Goal: Task Accomplishment & Management: Complete application form

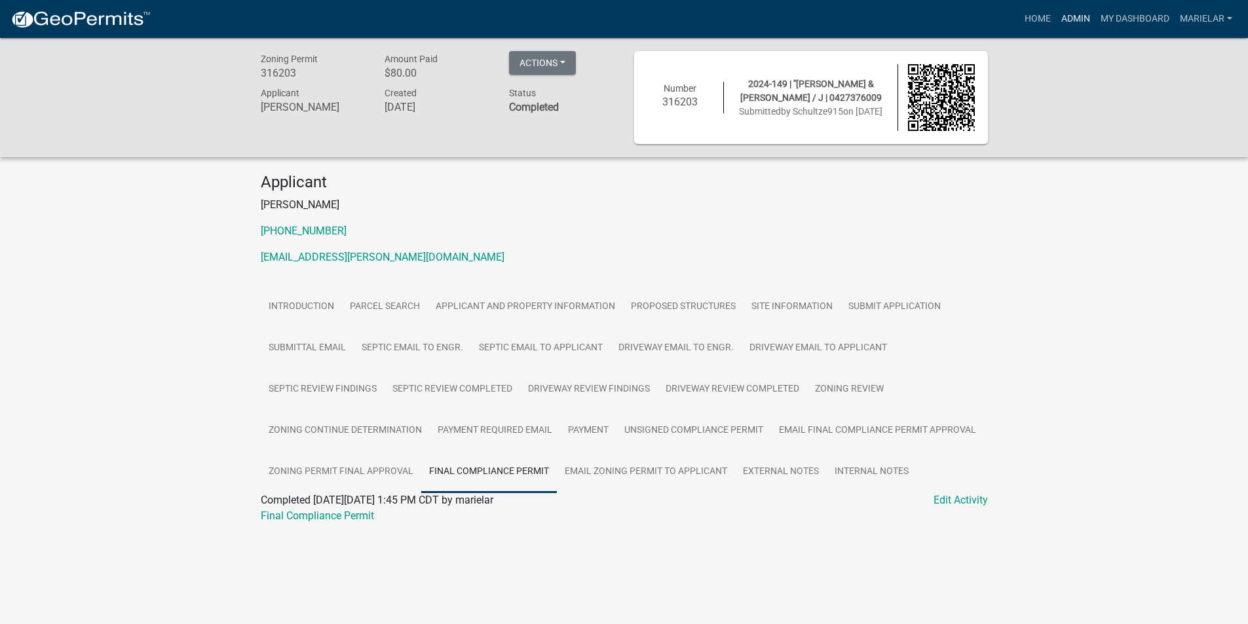
click at [1085, 21] on link "Admin" at bounding box center [1075, 19] width 39 height 25
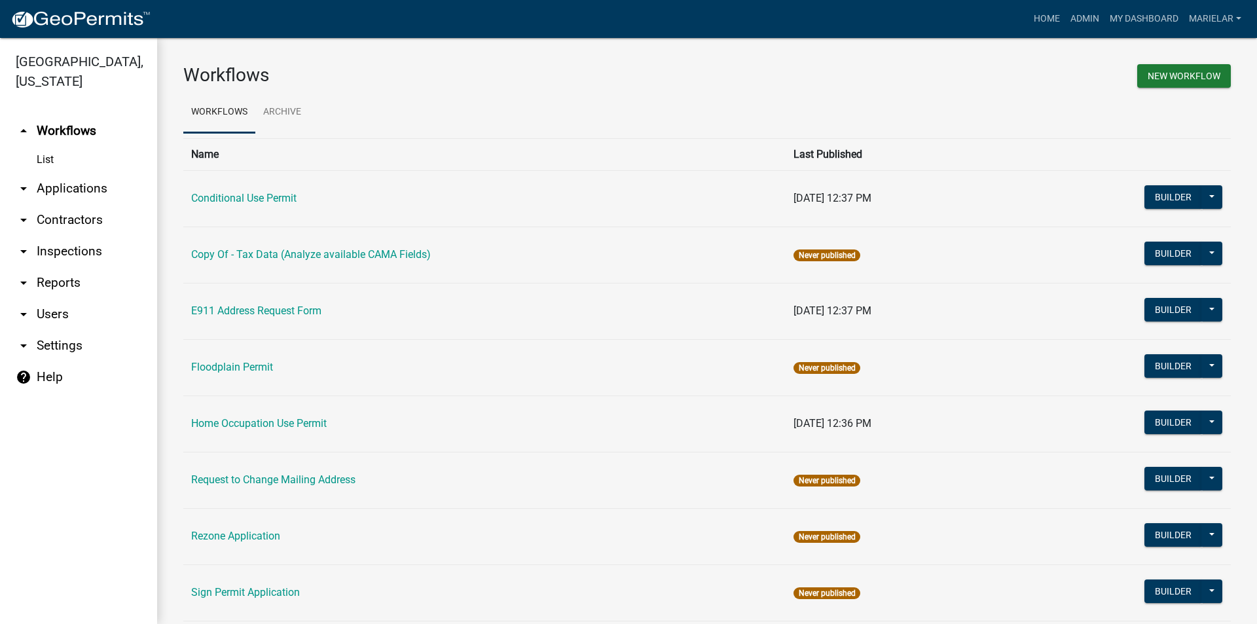
click at [28, 177] on link "arrow_drop_down Applications" at bounding box center [78, 188] width 157 height 31
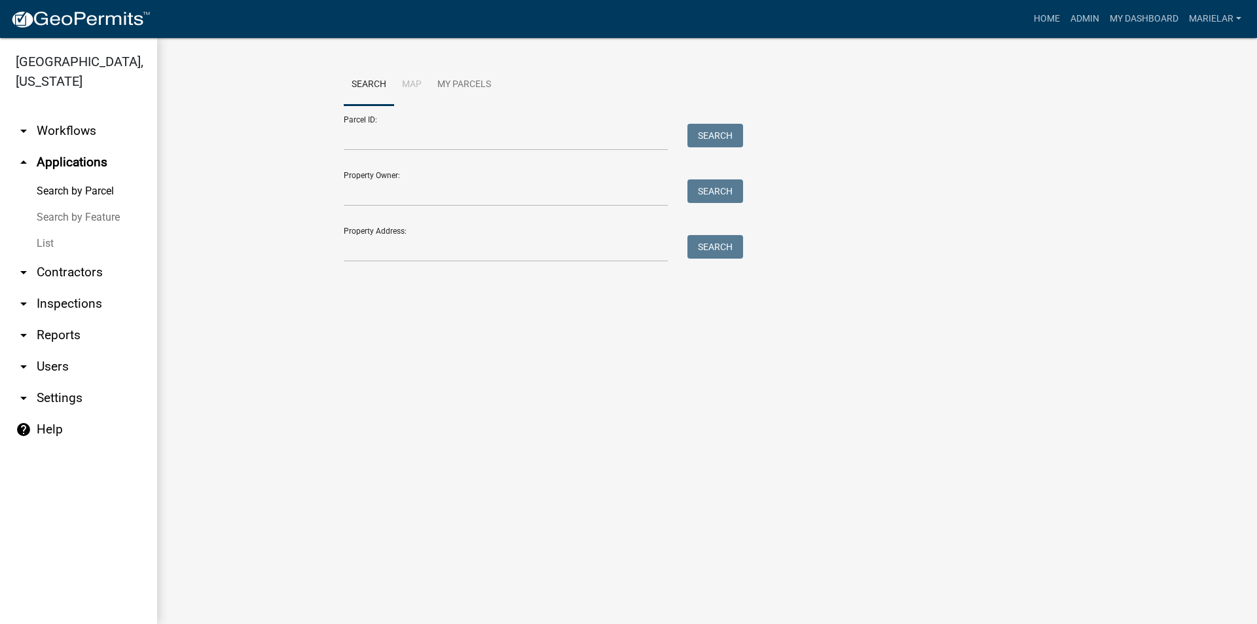
click at [39, 231] on link "List" at bounding box center [78, 244] width 157 height 26
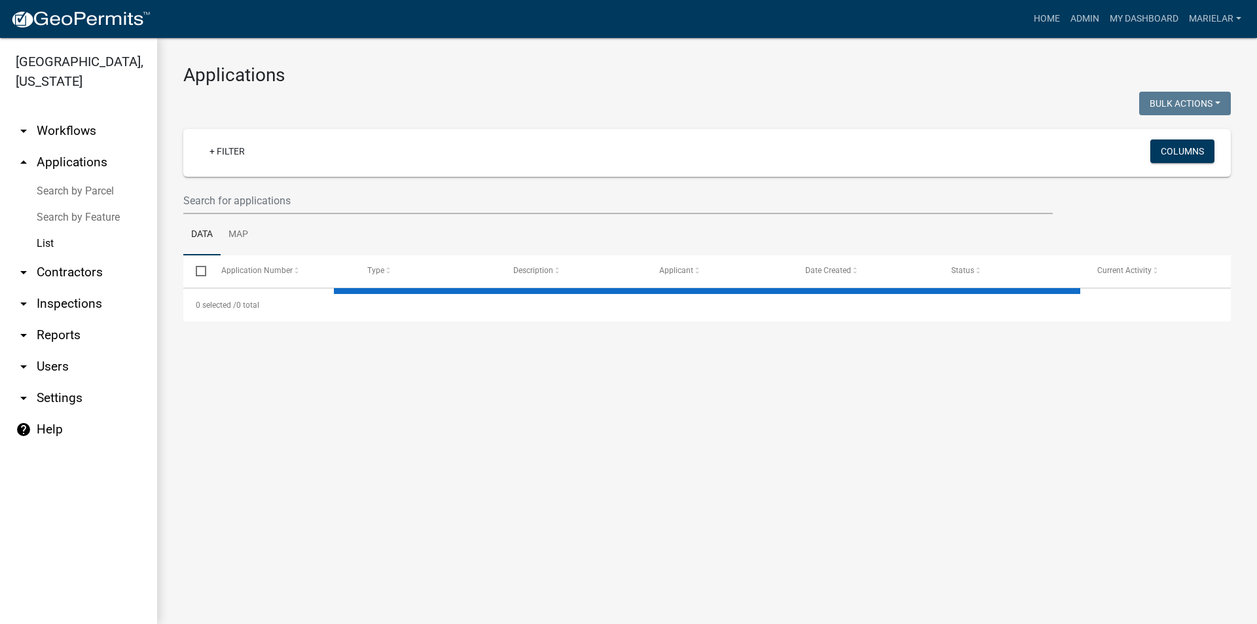
click at [453, 95] on div at bounding box center [441, 105] width 534 height 27
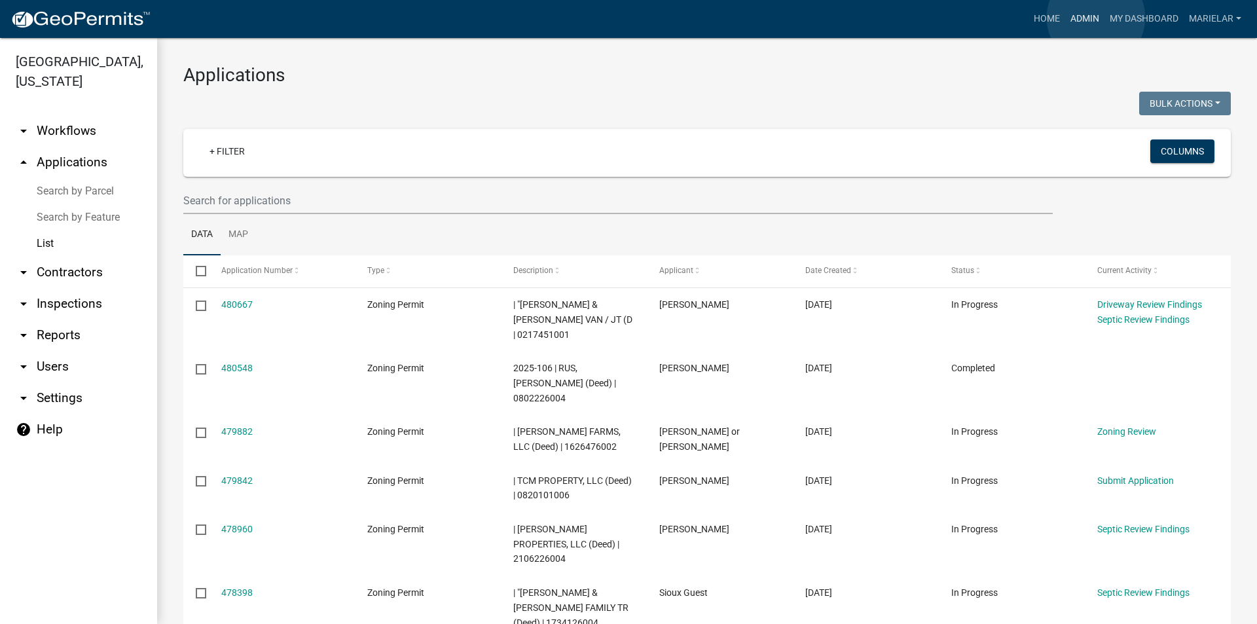
click at [1096, 18] on link "Admin" at bounding box center [1085, 19] width 39 height 25
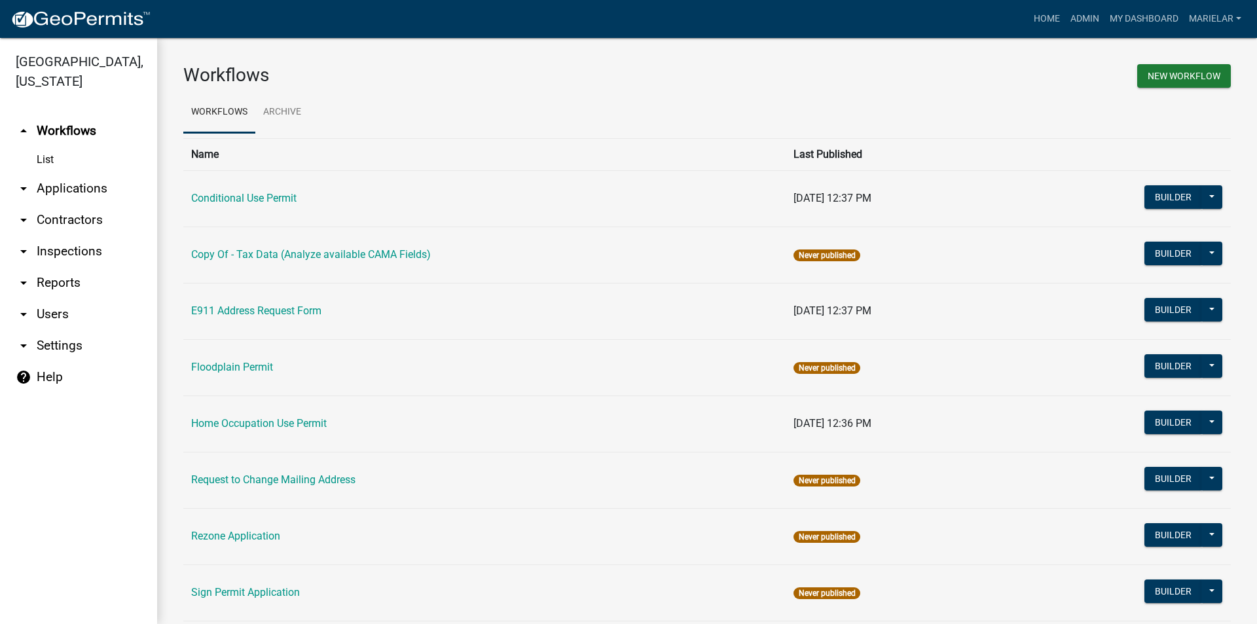
click at [23, 181] on icon "arrow_drop_down" at bounding box center [24, 189] width 16 height 16
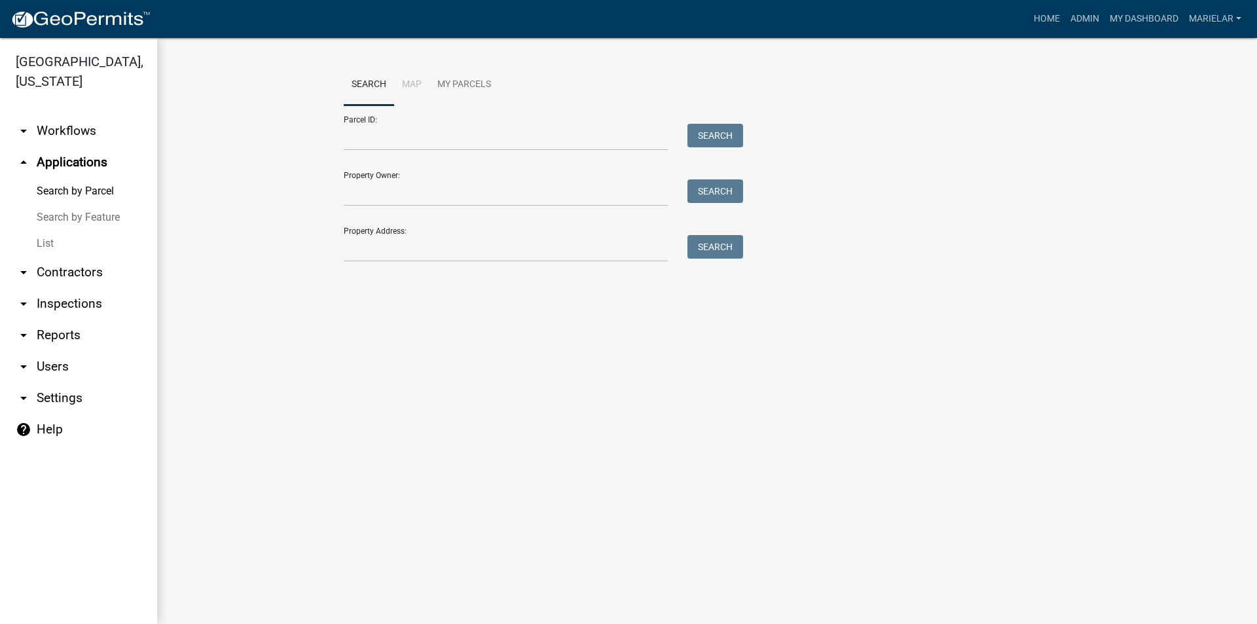
click at [51, 231] on link "List" at bounding box center [78, 244] width 157 height 26
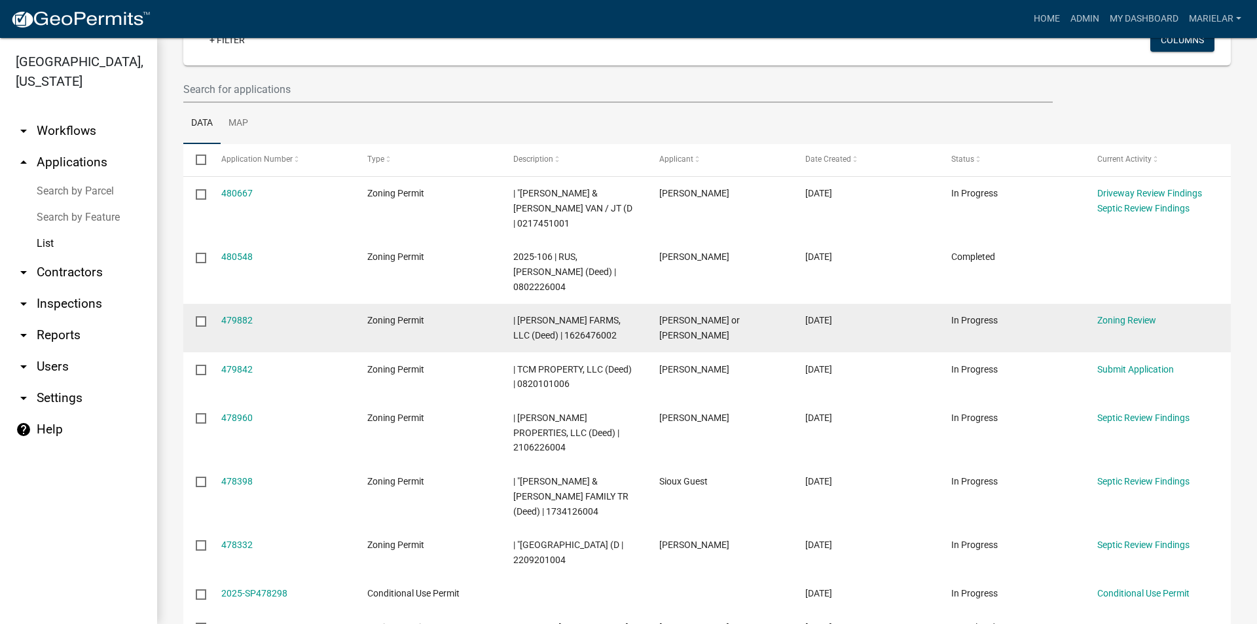
scroll to position [196, 0]
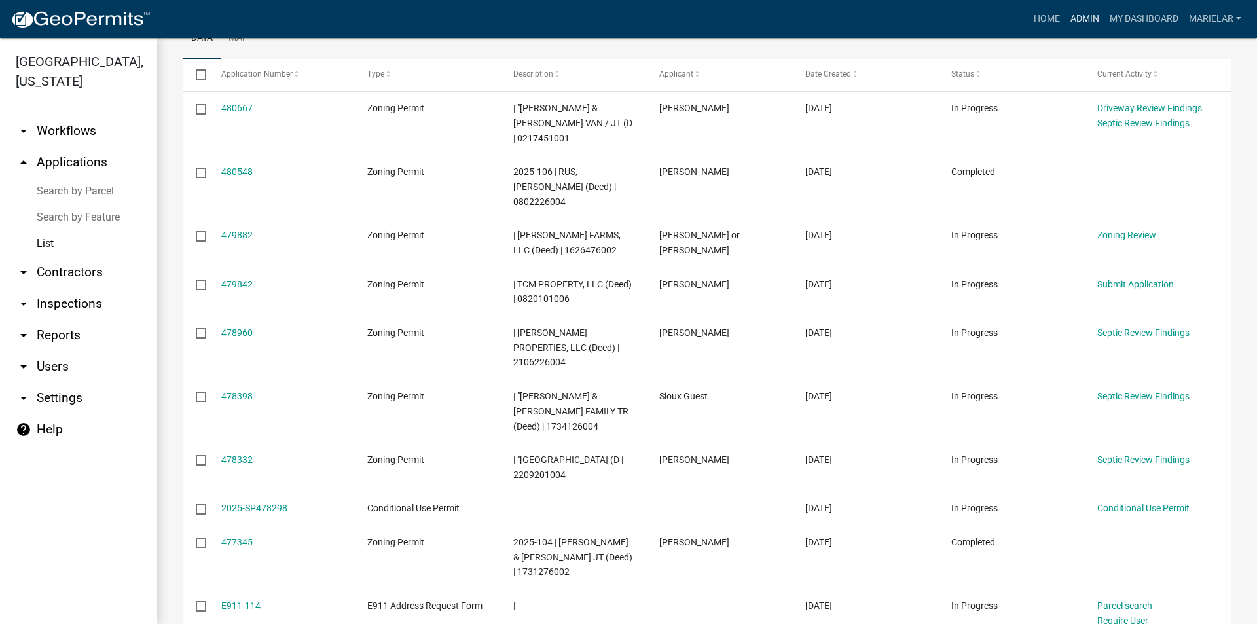
click at [1096, 22] on link "Admin" at bounding box center [1085, 19] width 39 height 25
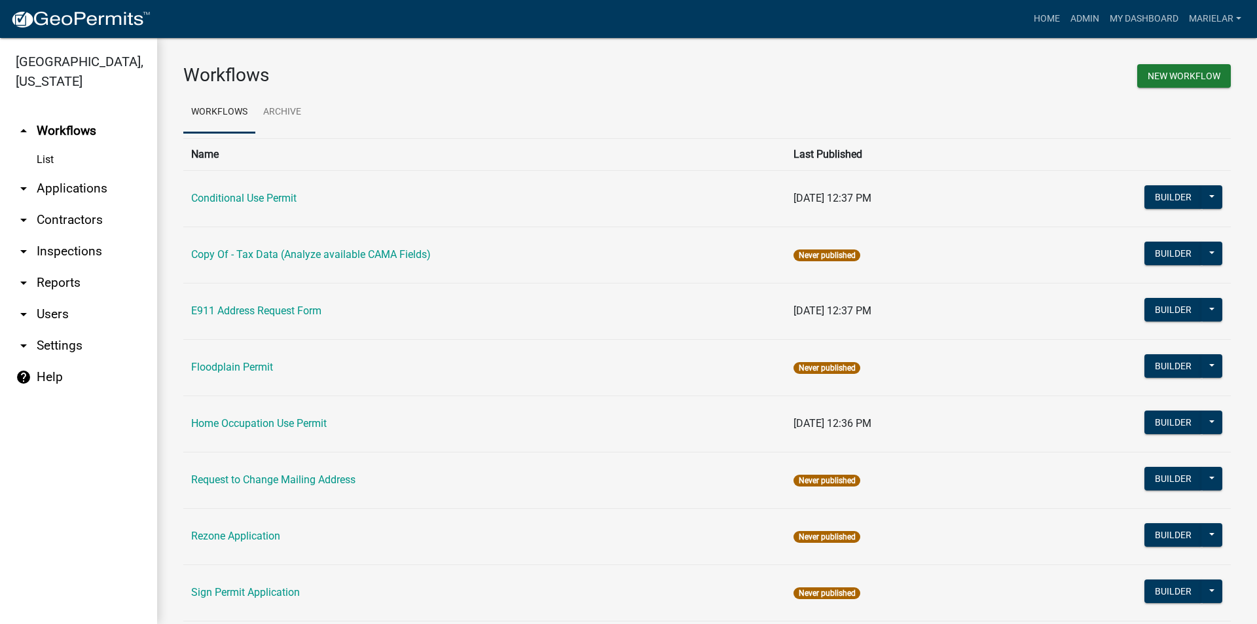
click at [27, 181] on icon "arrow_drop_down" at bounding box center [24, 189] width 16 height 16
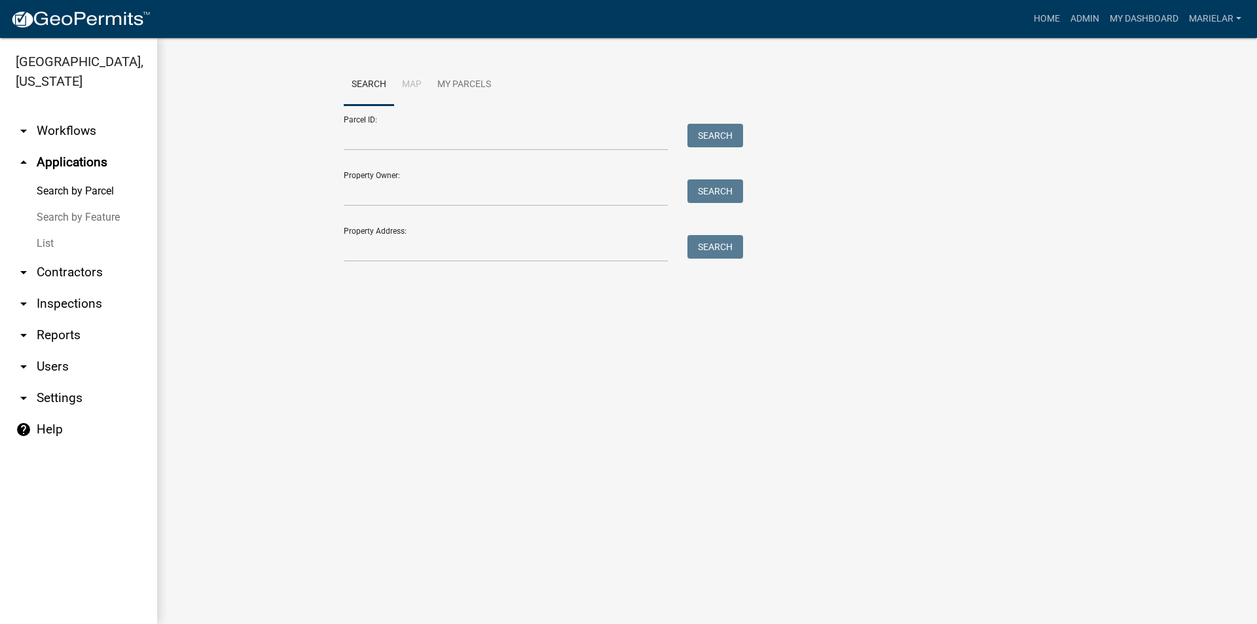
click at [46, 231] on link "List" at bounding box center [78, 244] width 157 height 26
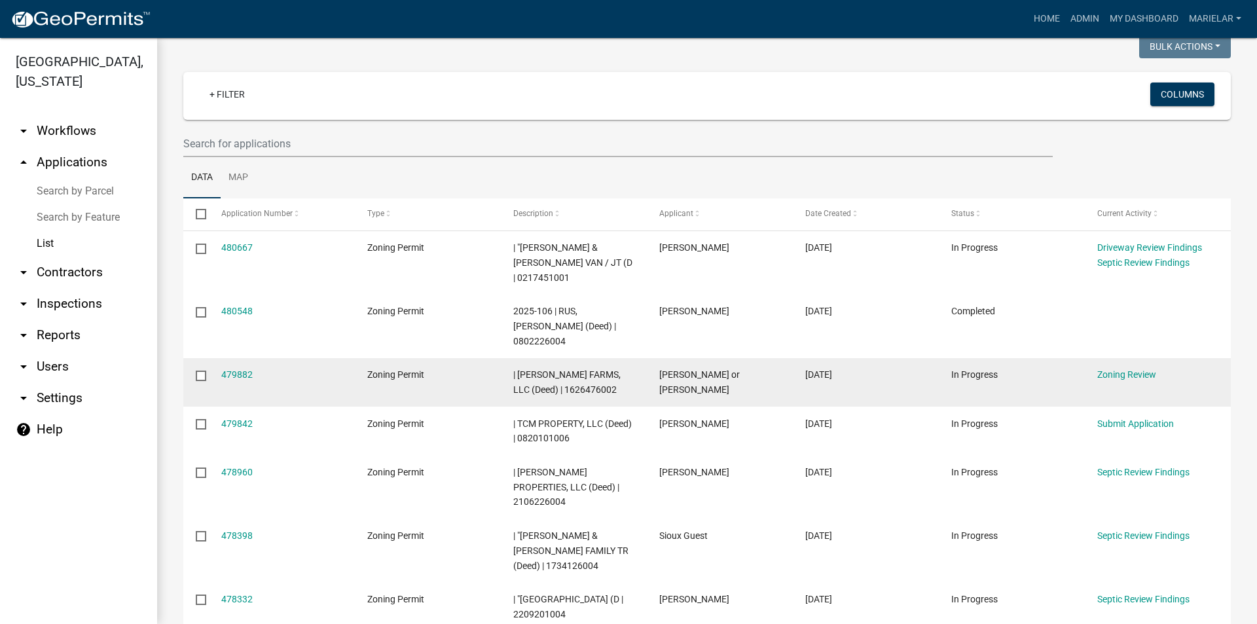
scroll to position [131, 0]
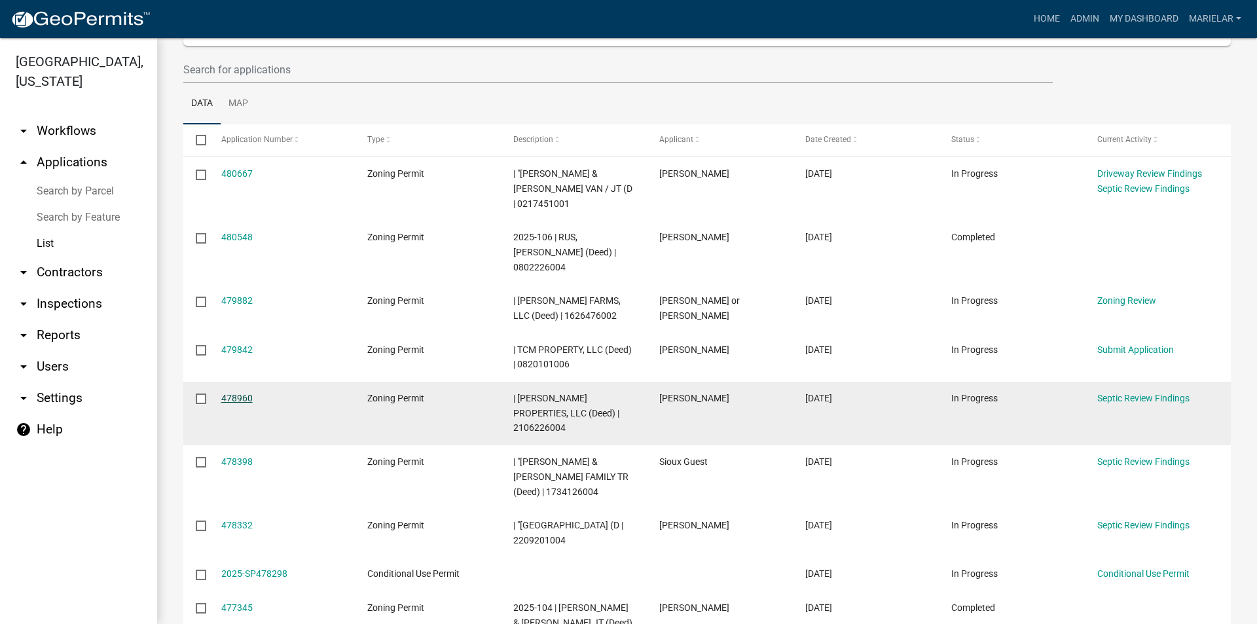
click at [239, 393] on link "478960" at bounding box center [236, 398] width 31 height 10
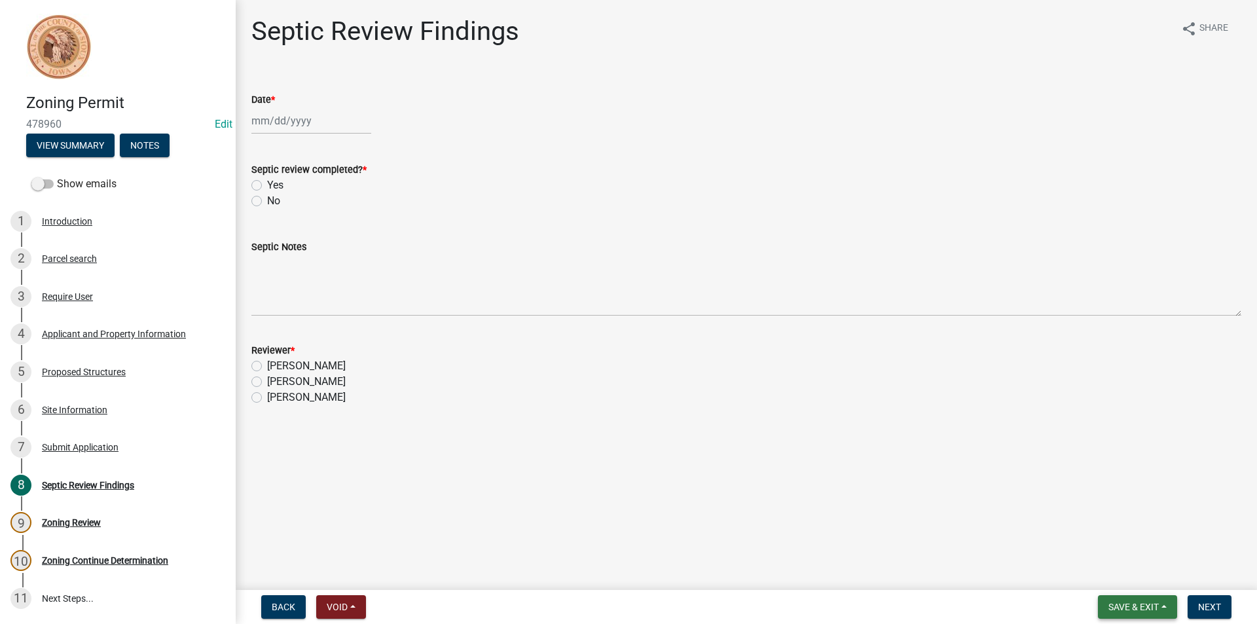
click at [1139, 606] on span "Save & Exit" at bounding box center [1134, 607] width 50 height 10
drag, startPoint x: 1132, startPoint y: 578, endPoint x: 1124, endPoint y: 576, distance: 8.0
click at [1133, 578] on button "Save & Exit" at bounding box center [1125, 572] width 105 height 31
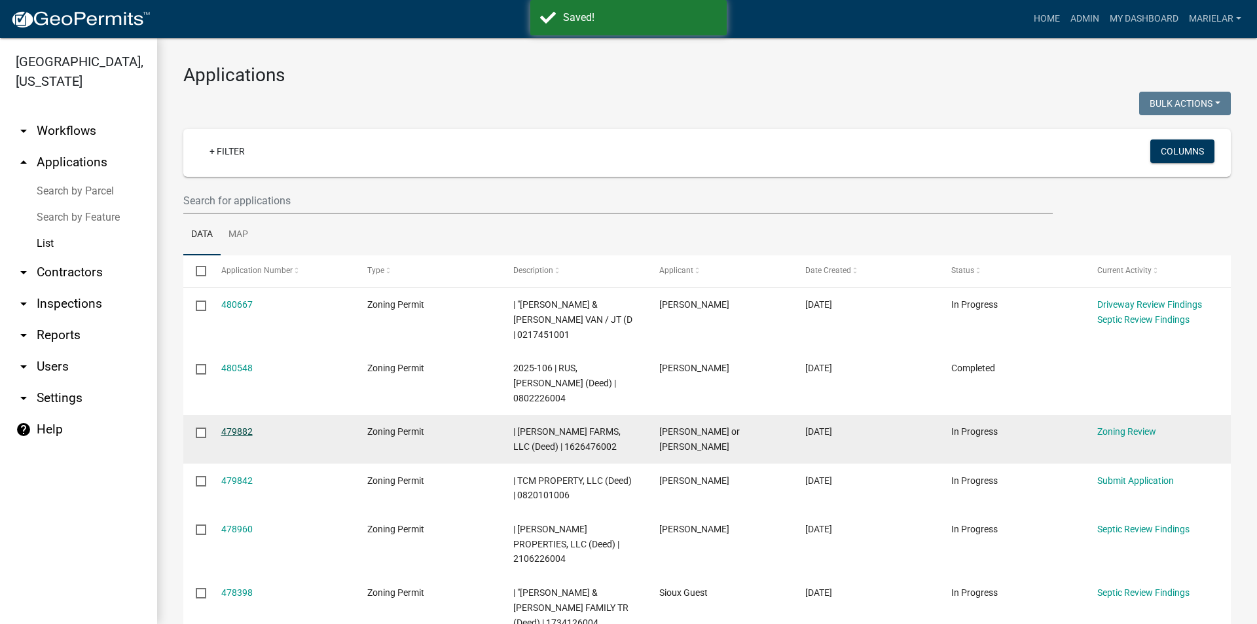
click at [229, 426] on link "479882" at bounding box center [236, 431] width 31 height 10
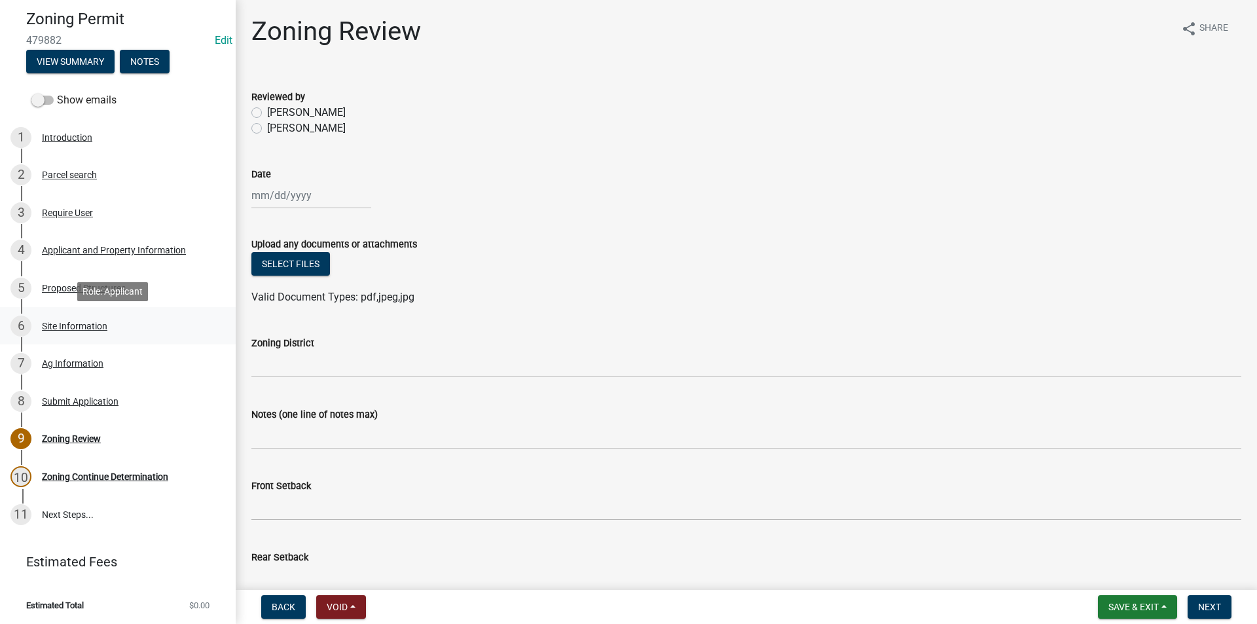
scroll to position [85, 0]
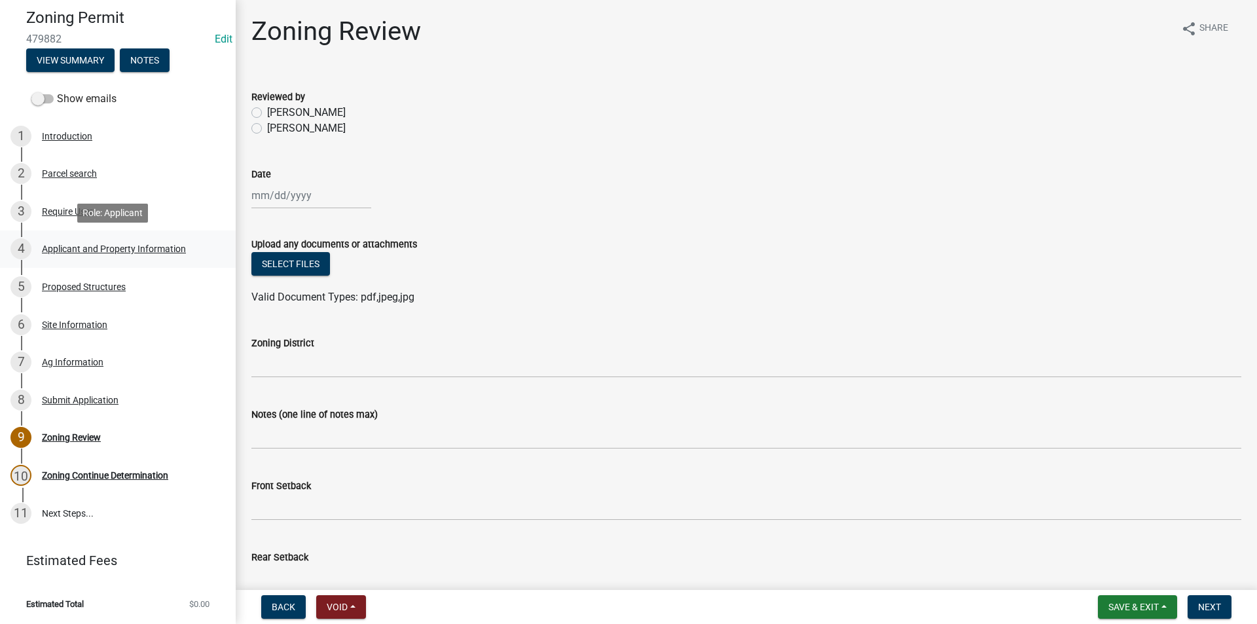
click at [120, 255] on div "4 Applicant and Property Information" at bounding box center [112, 248] width 204 height 21
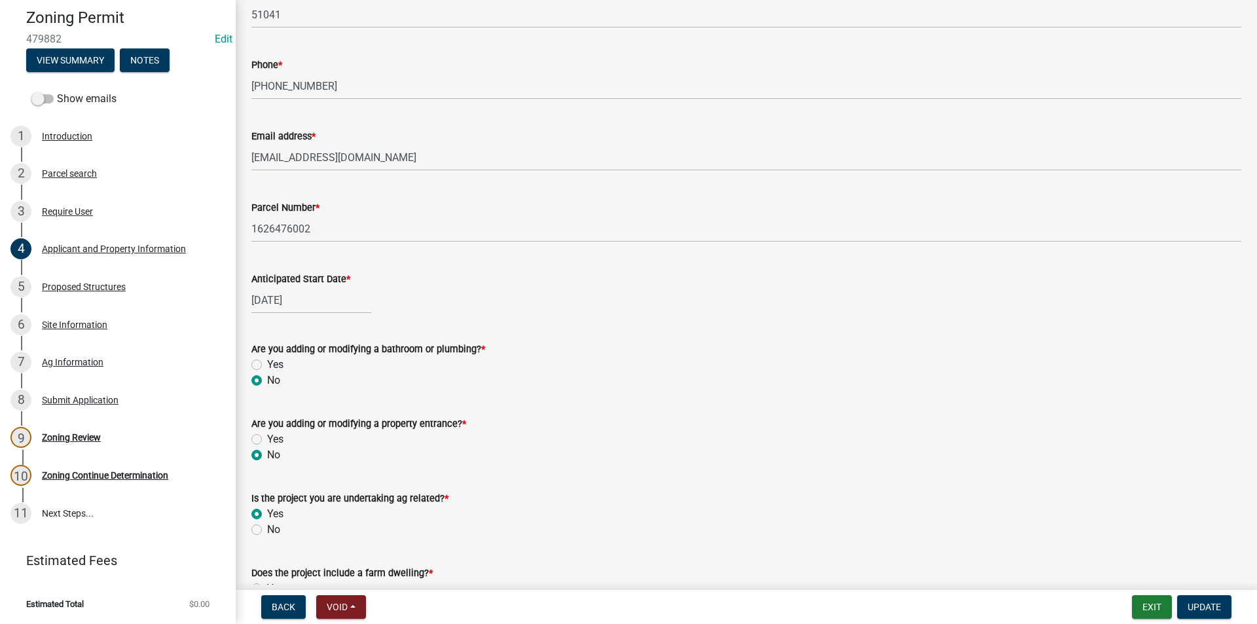
scroll to position [512, 0]
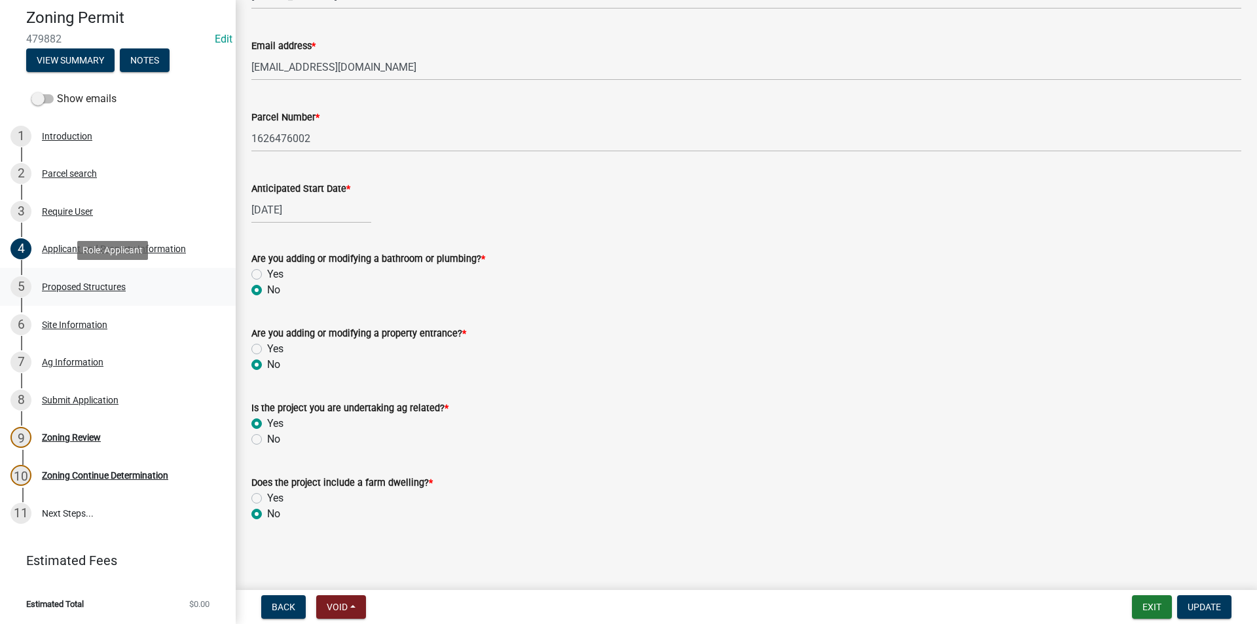
click at [85, 287] on div "Proposed Structures" at bounding box center [84, 286] width 84 height 9
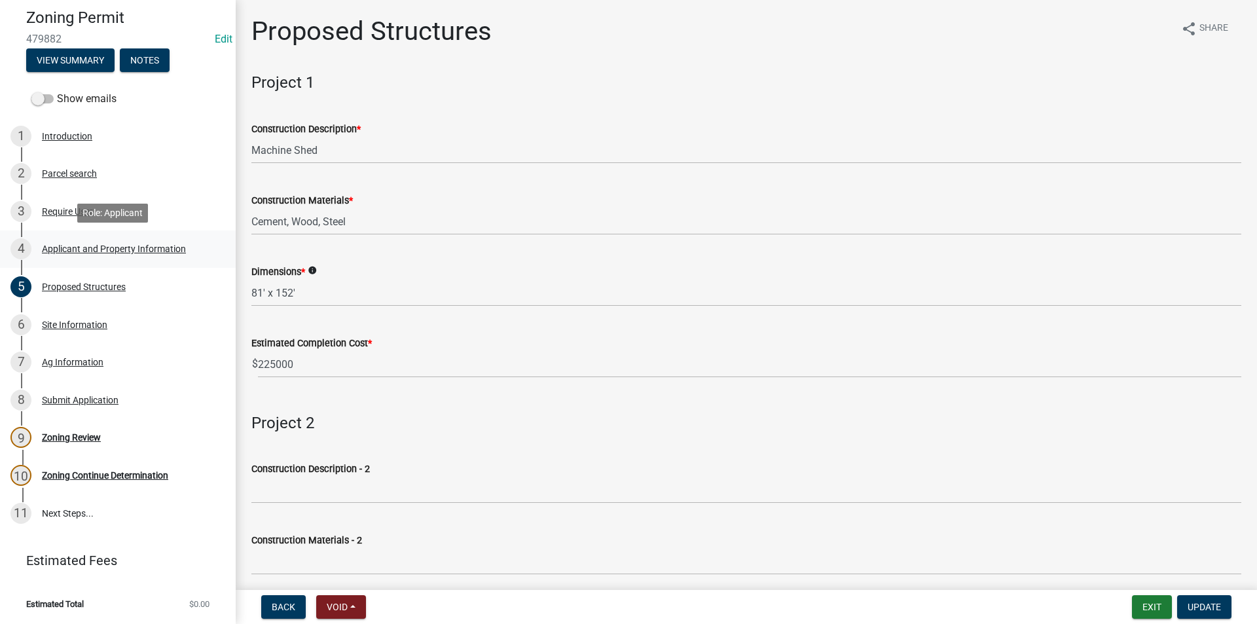
click at [69, 247] on div "Applicant and Property Information" at bounding box center [114, 248] width 144 height 9
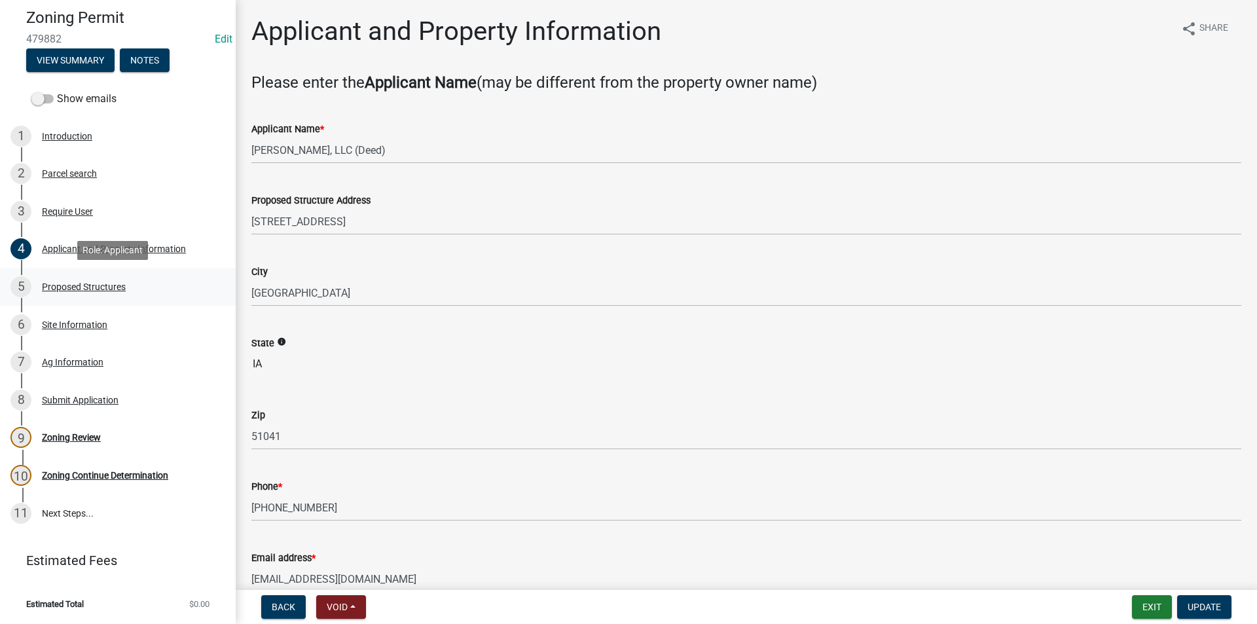
click at [83, 292] on div "5 Proposed Structures" at bounding box center [112, 286] width 204 height 21
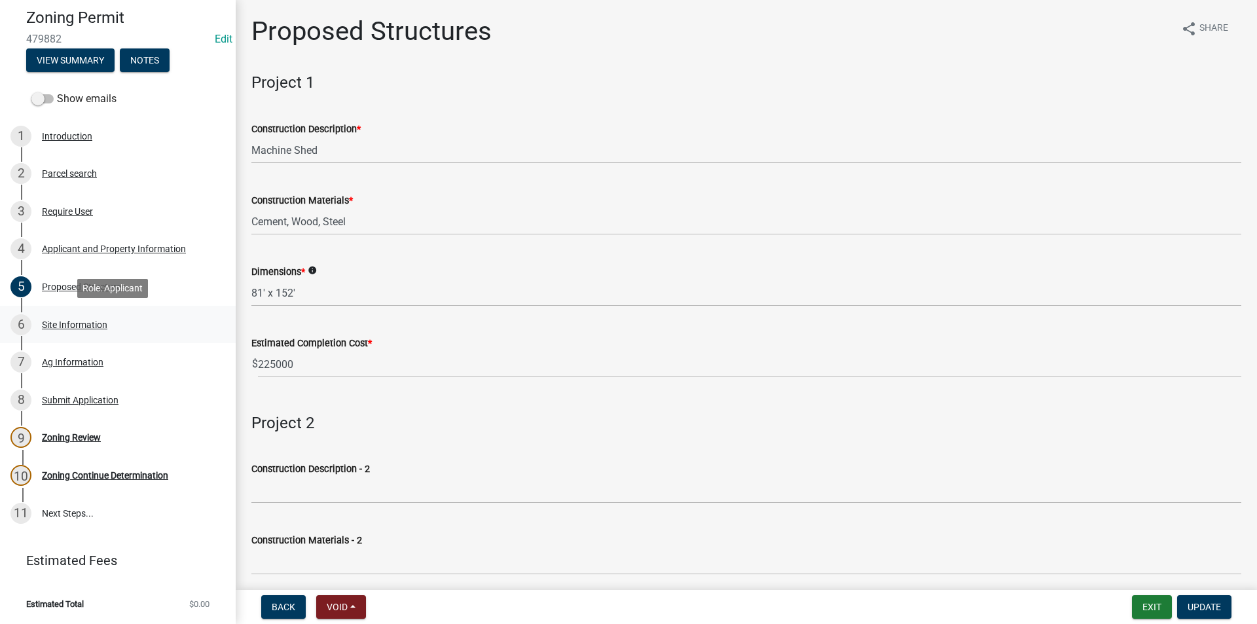
click at [88, 328] on div "Site Information" at bounding box center [74, 324] width 65 height 9
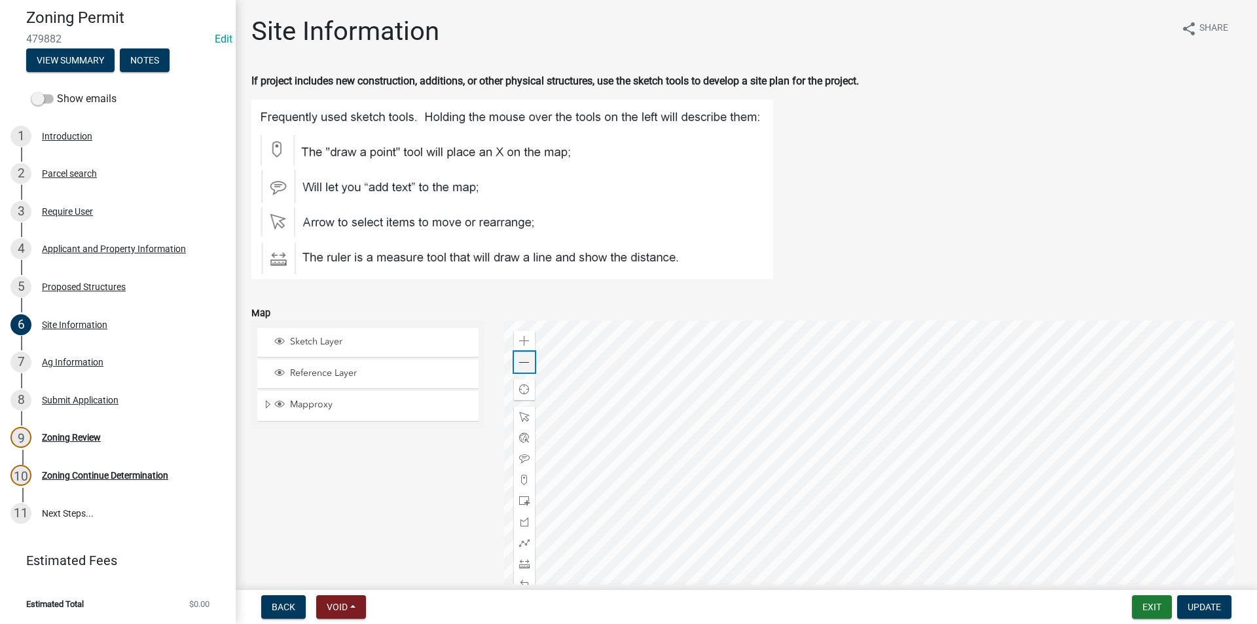
click at [523, 363] on span at bounding box center [524, 363] width 10 height 10
click at [96, 360] on div "Ag Information" at bounding box center [73, 362] width 62 height 9
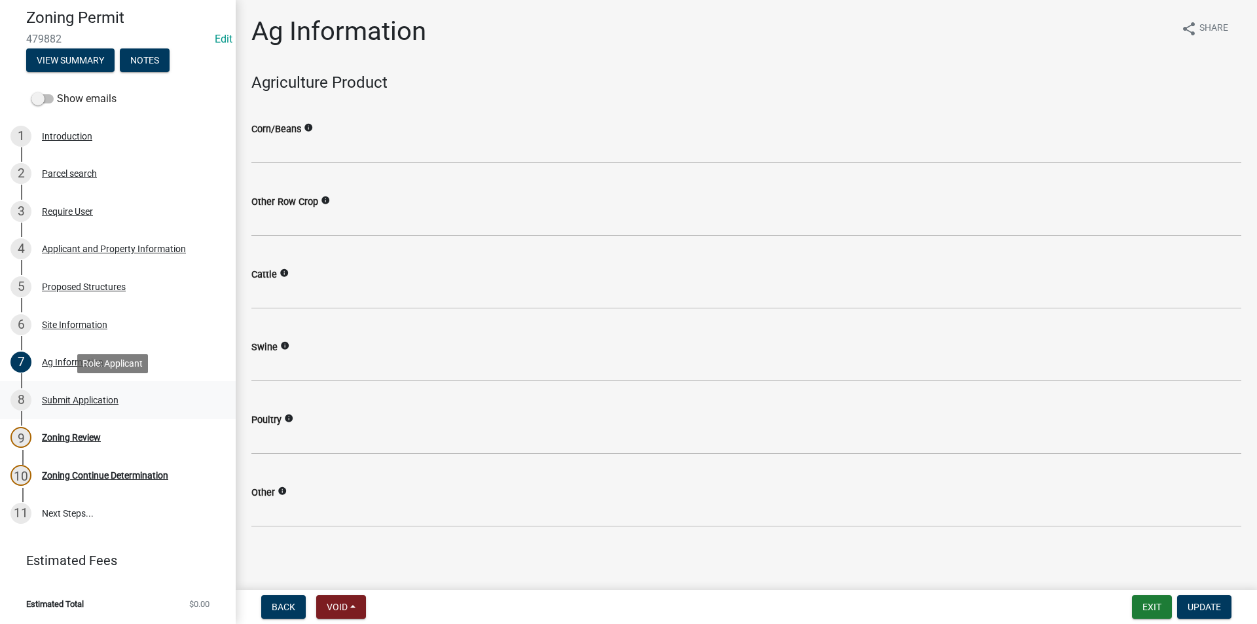
click at [79, 400] on div "Submit Application" at bounding box center [80, 400] width 77 height 9
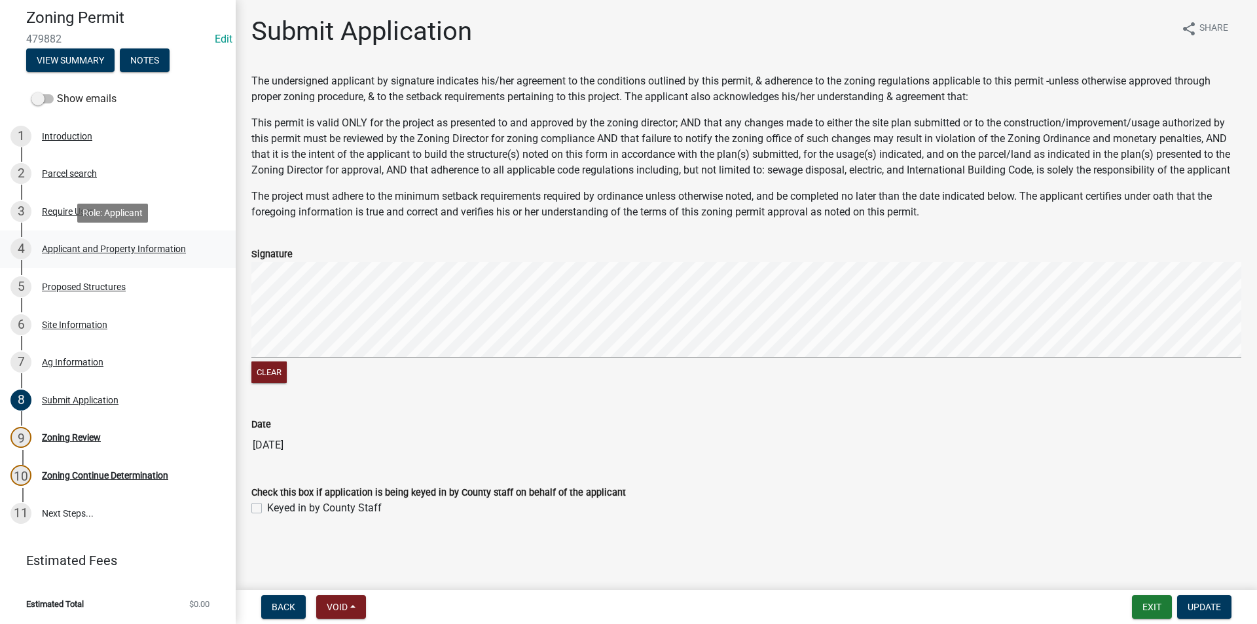
click at [139, 235] on link "4 Applicant and Property Information" at bounding box center [118, 250] width 236 height 38
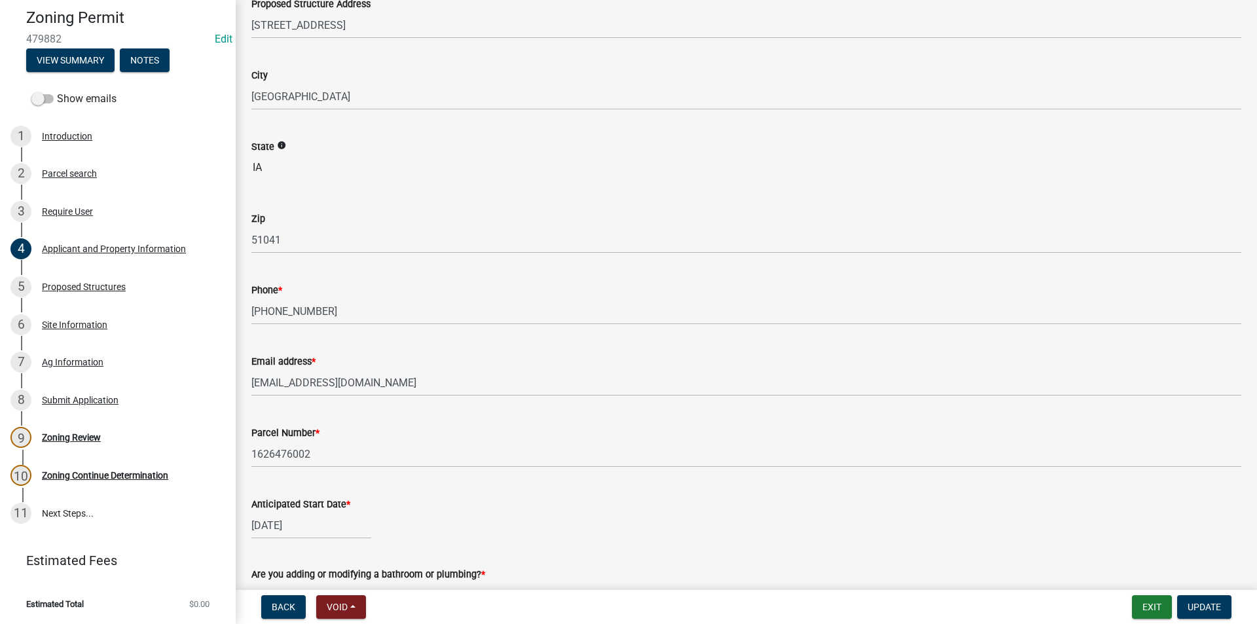
scroll to position [393, 0]
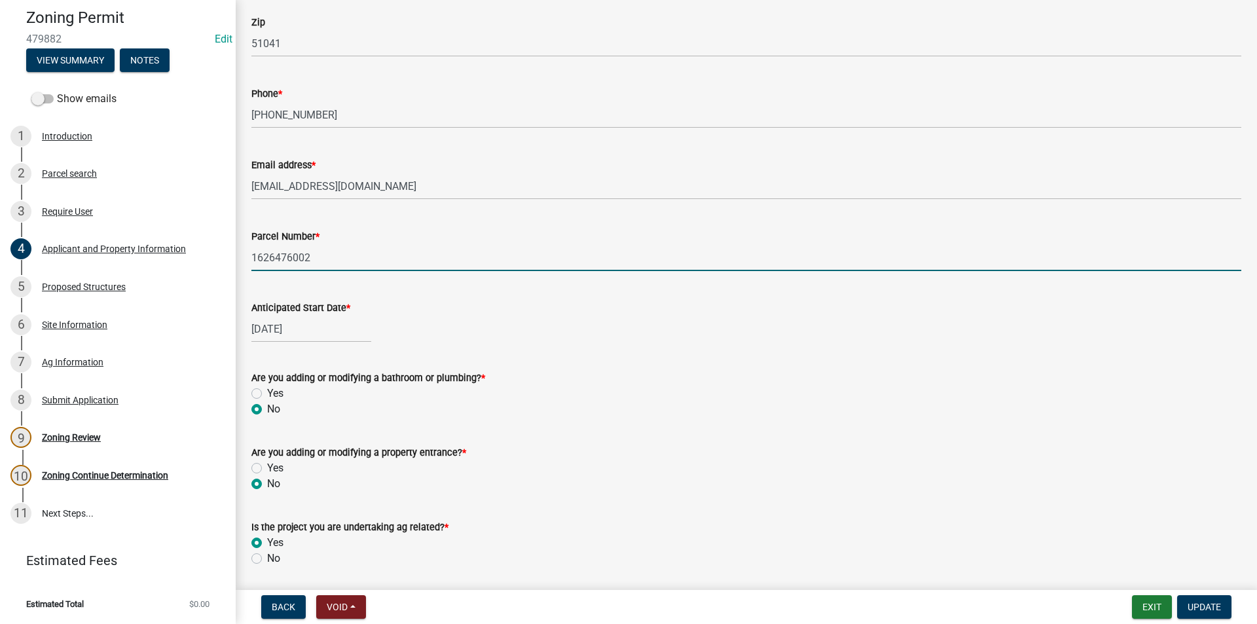
click at [287, 257] on input "1626476002" at bounding box center [746, 257] width 990 height 27
click at [75, 445] on div "9 Zoning Review" at bounding box center [112, 437] width 204 height 21
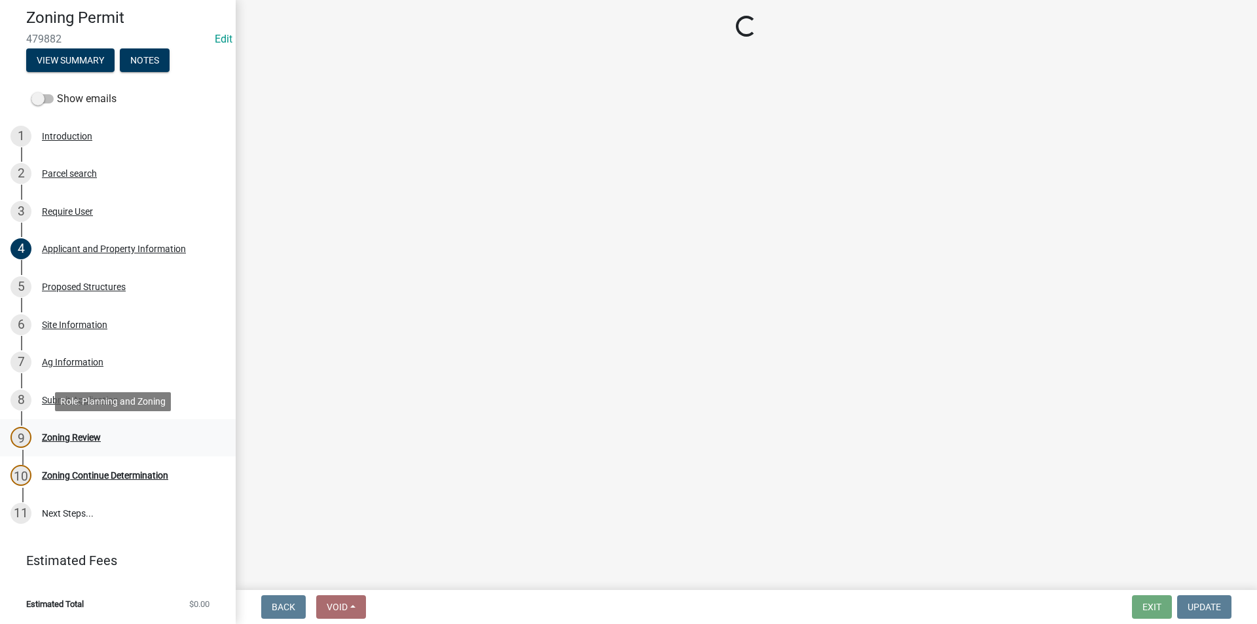
scroll to position [0, 0]
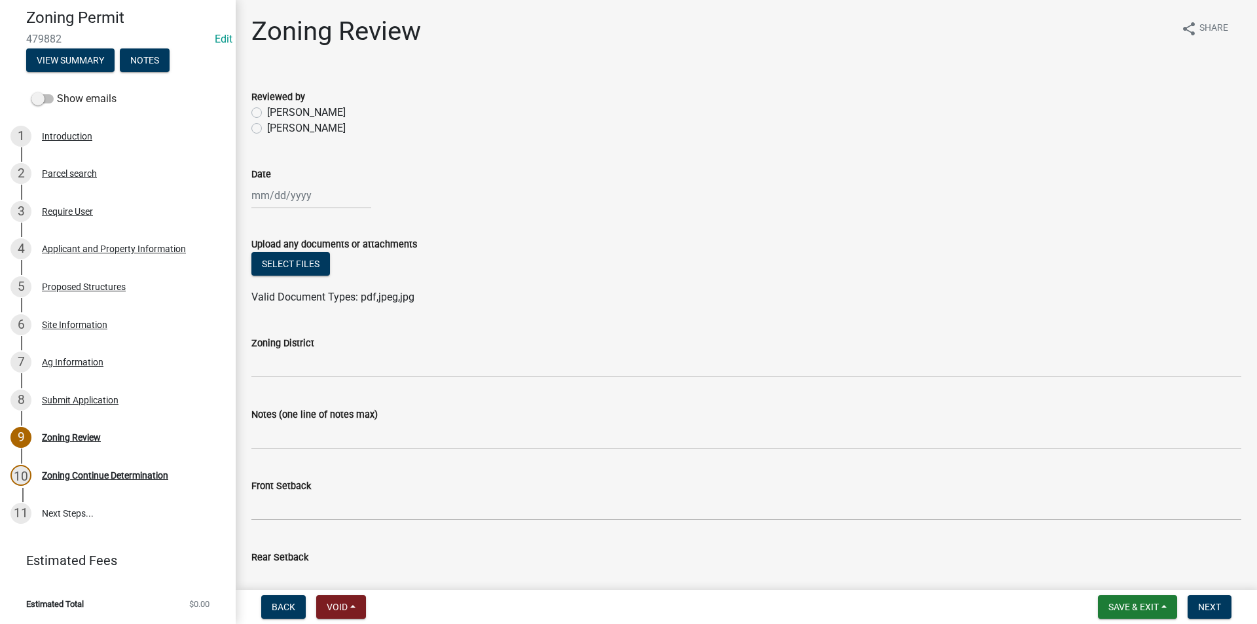
click at [267, 128] on label "[PERSON_NAME]" at bounding box center [306, 129] width 79 height 16
click at [267, 128] on input "[PERSON_NAME]" at bounding box center [271, 125] width 9 height 9
radio input "true"
click at [298, 198] on div at bounding box center [311, 195] width 120 height 27
select select "9"
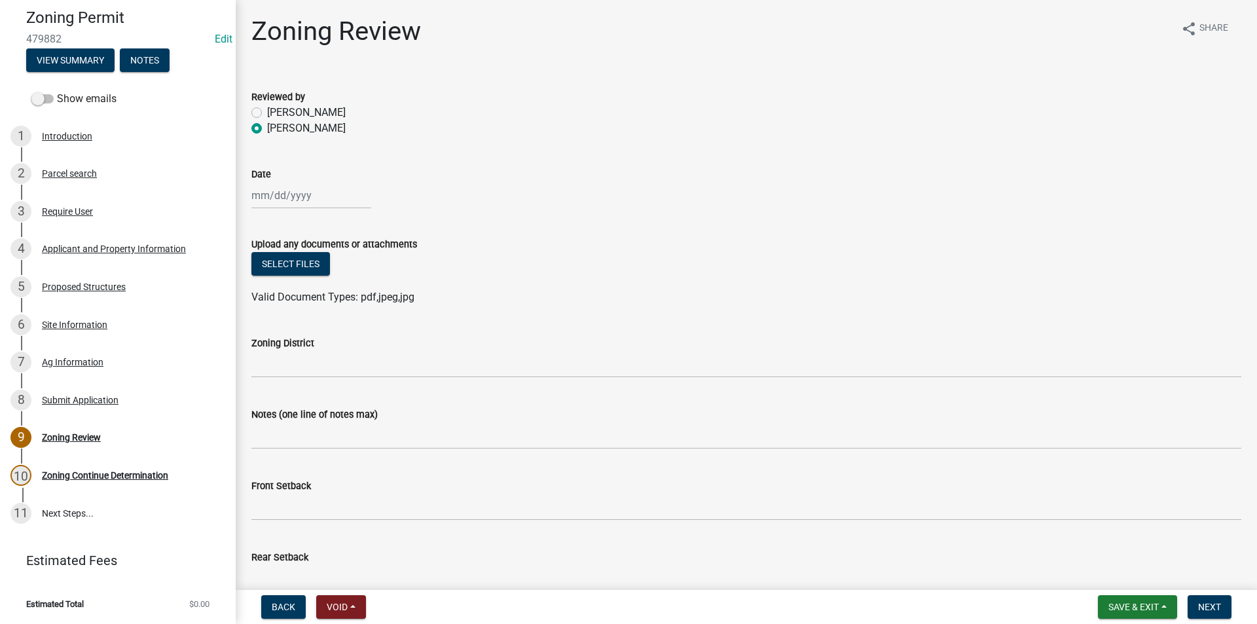
select select "2025"
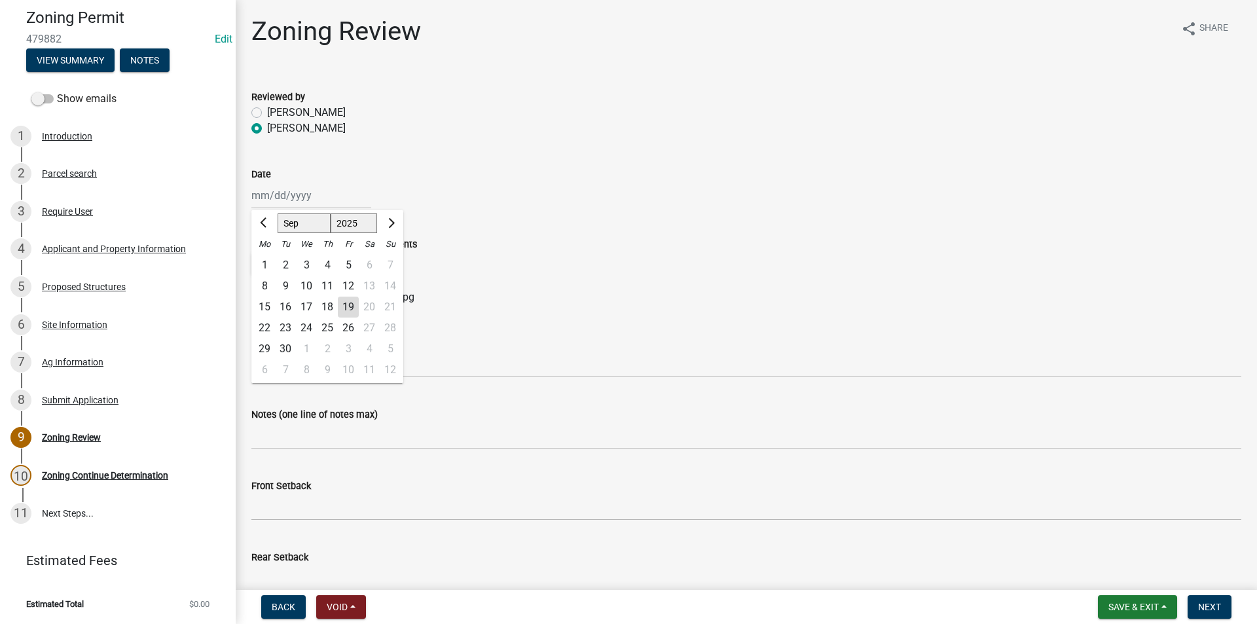
click at [339, 311] on div "19" at bounding box center [348, 307] width 21 height 21
type input "[DATE]"
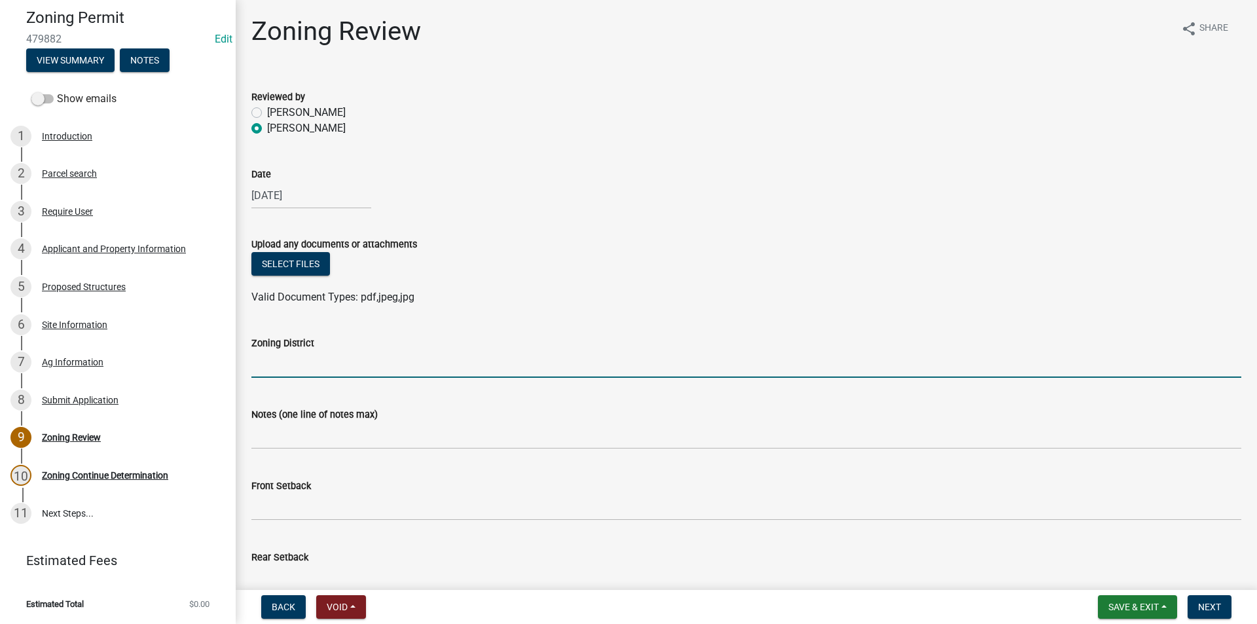
click at [295, 367] on input "Zoning District" at bounding box center [746, 364] width 990 height 27
type input "AG"
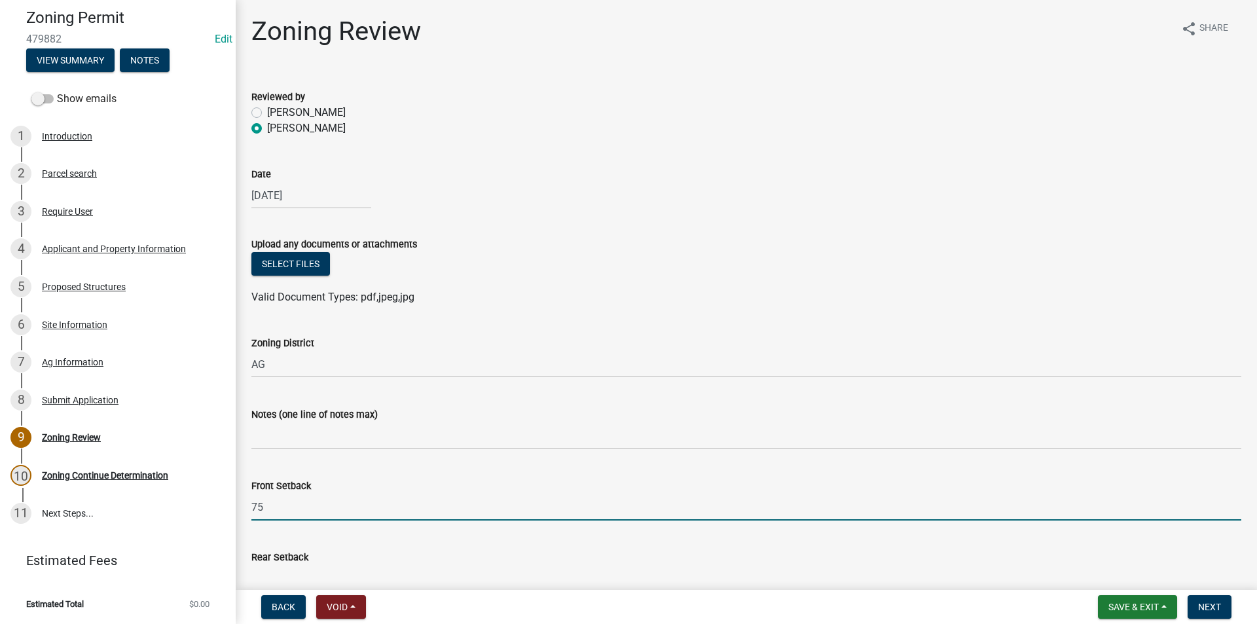
type input "75"
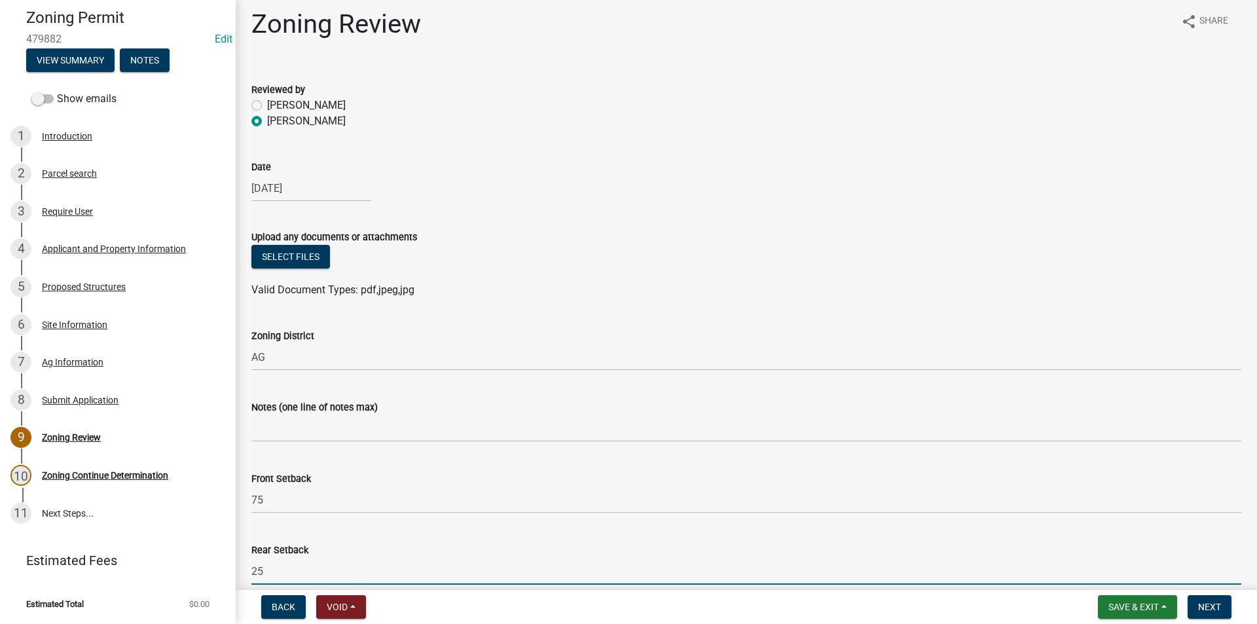
type input "25"
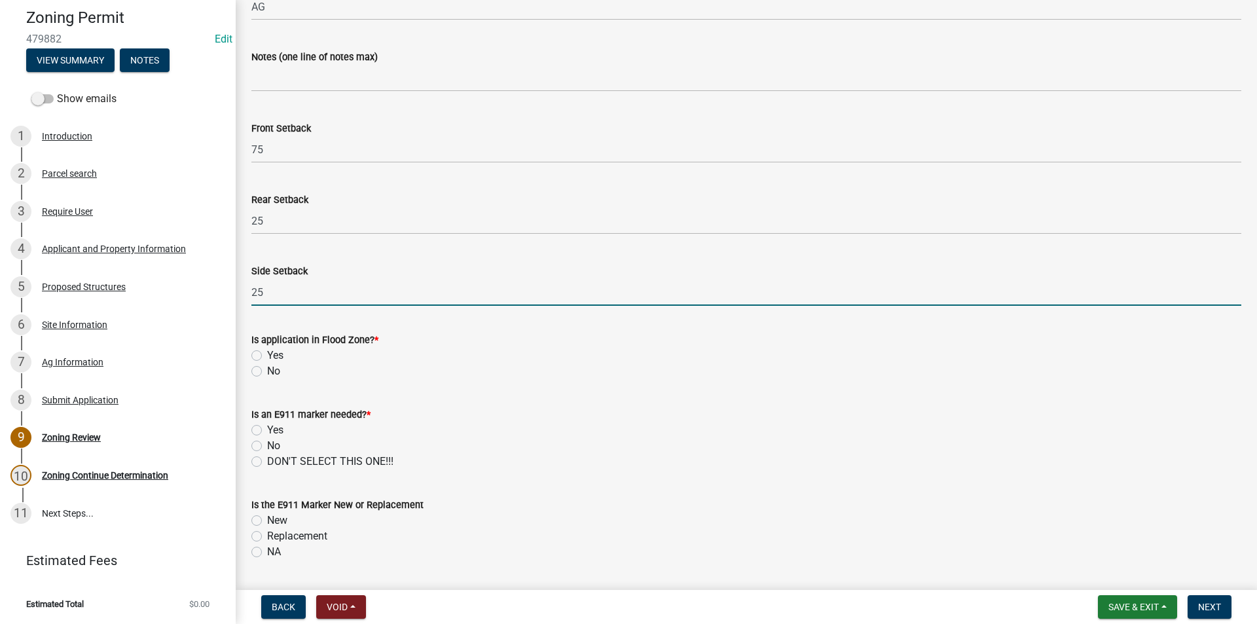
type input "25"
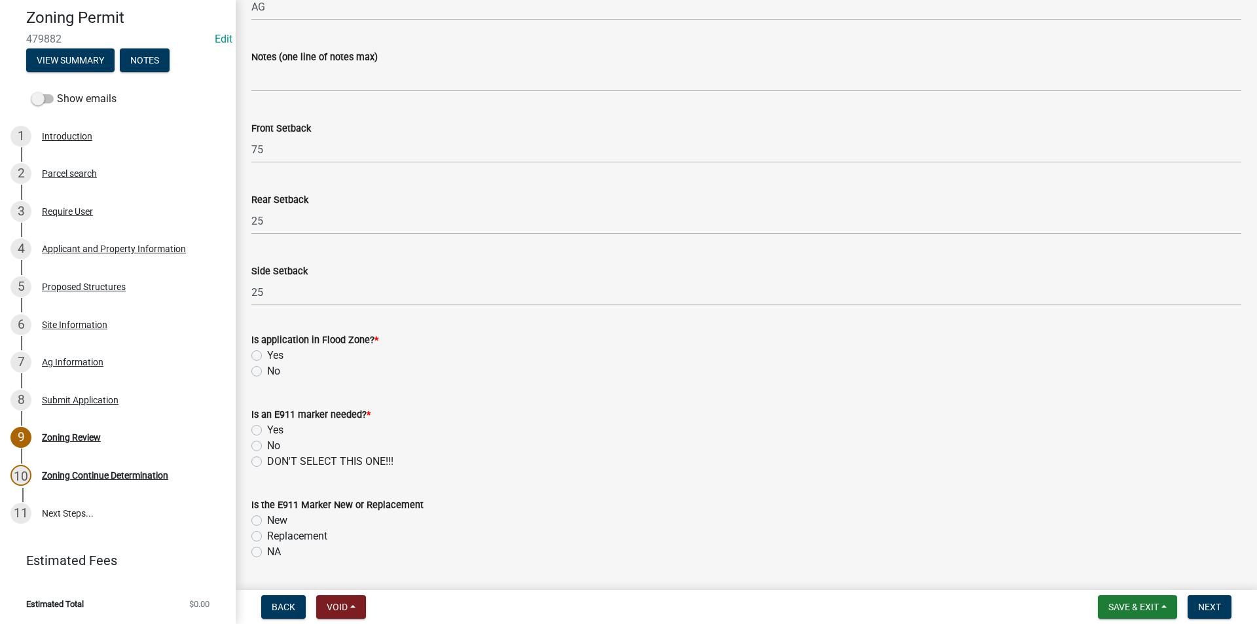
click at [267, 372] on label "No" at bounding box center [273, 371] width 13 height 16
click at [267, 372] on input "No" at bounding box center [271, 367] width 9 height 9
radio input "true"
click at [267, 449] on label "No" at bounding box center [273, 446] width 13 height 16
click at [267, 447] on input "No" at bounding box center [271, 442] width 9 height 9
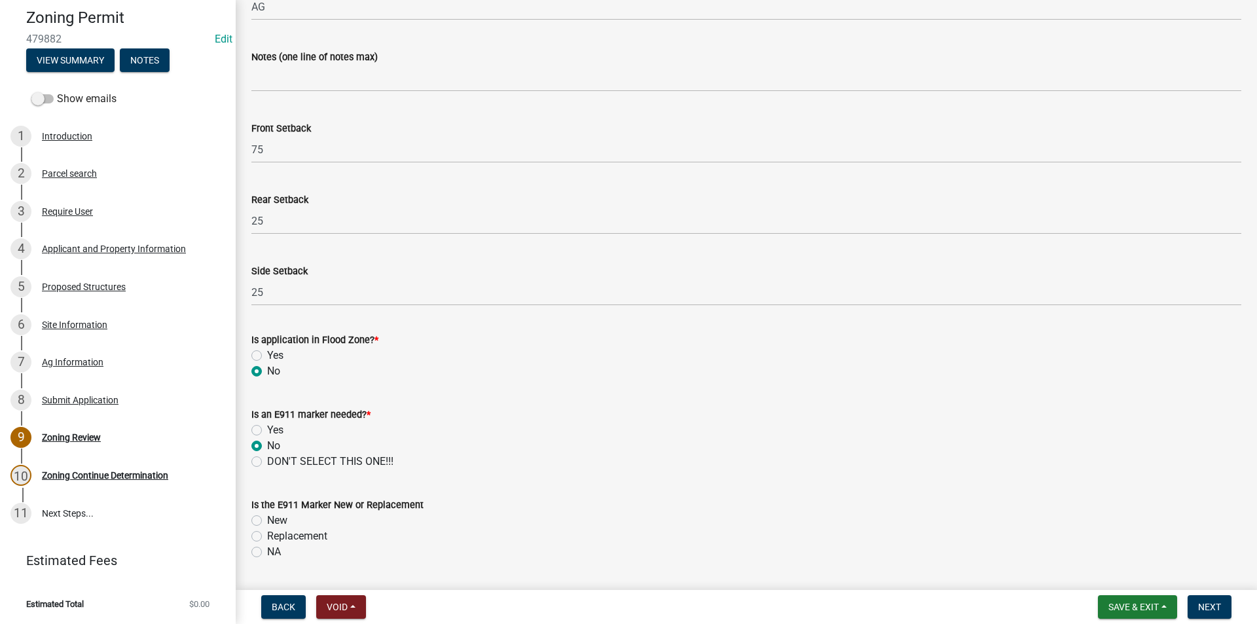
radio input "true"
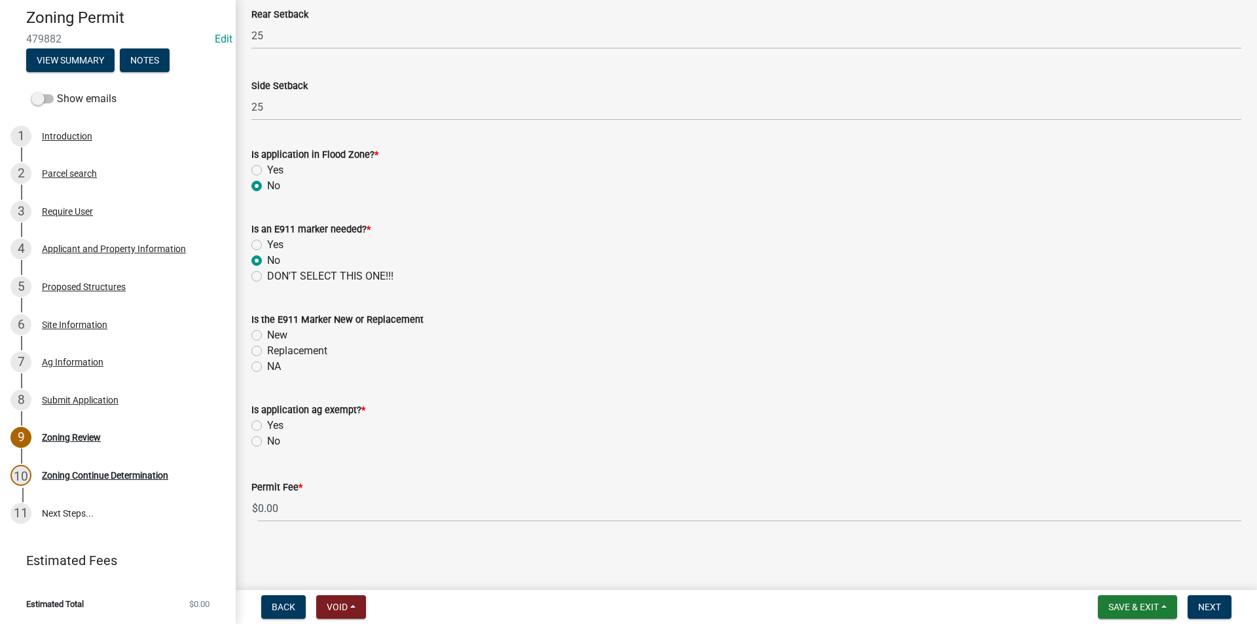
click at [267, 365] on label "NA" at bounding box center [274, 367] width 14 height 16
click at [267, 365] on input "NA" at bounding box center [271, 363] width 9 height 9
radio input "true"
click at [267, 426] on label "Yes" at bounding box center [275, 426] width 16 height 16
click at [267, 426] on input "Yes" at bounding box center [271, 422] width 9 height 9
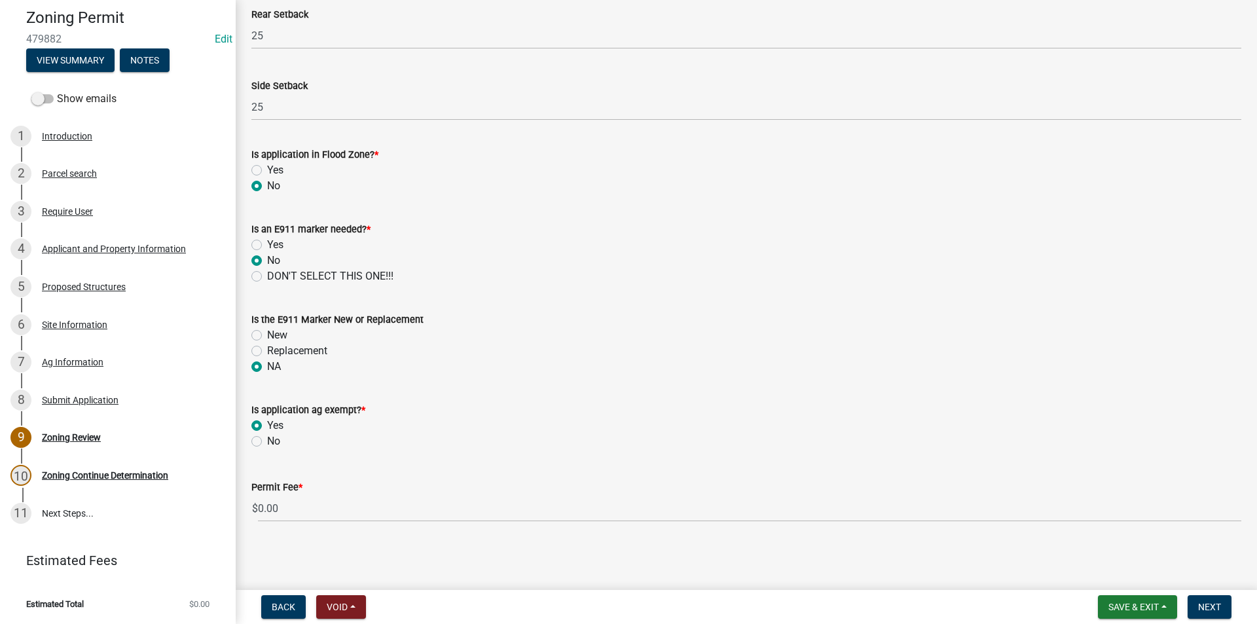
radio input "true"
click at [1202, 608] on span "Next" at bounding box center [1209, 607] width 23 height 10
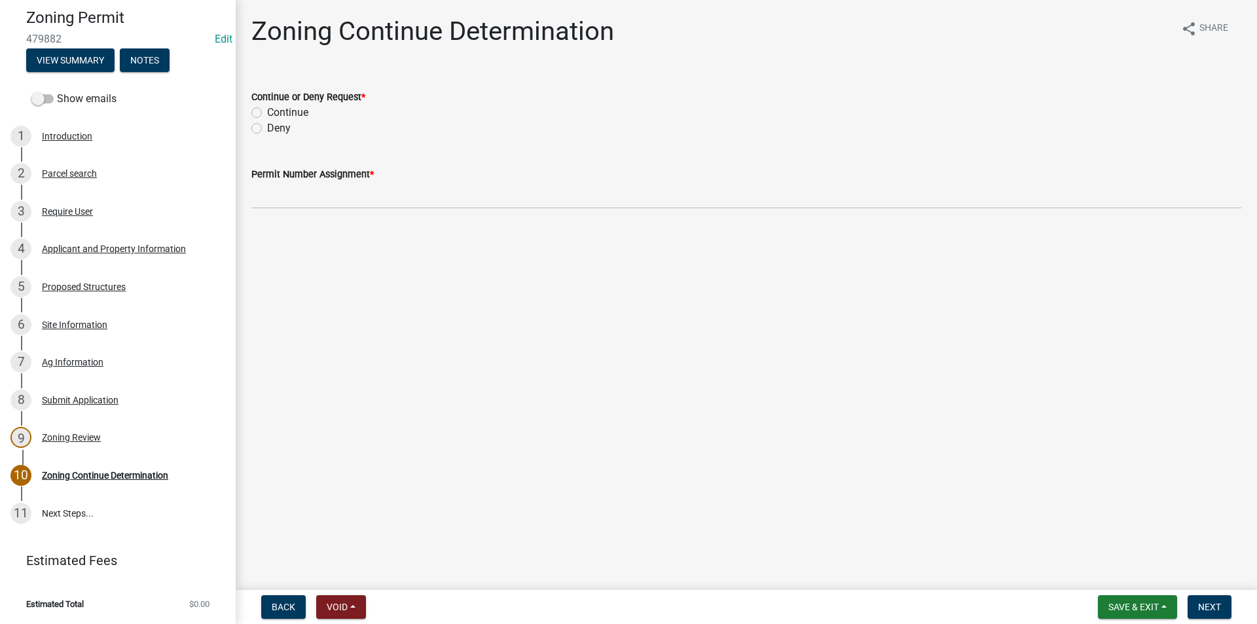
click at [267, 115] on label "Continue" at bounding box center [287, 113] width 41 height 16
click at [267, 113] on input "Continue" at bounding box center [271, 109] width 9 height 9
radio input "true"
drag, startPoint x: 256, startPoint y: 115, endPoint x: 599, endPoint y: 145, distance: 343.9
click at [599, 145] on wm-data-entity-input "Continue or Deny Request * Continue Deny" at bounding box center [746, 110] width 990 height 75
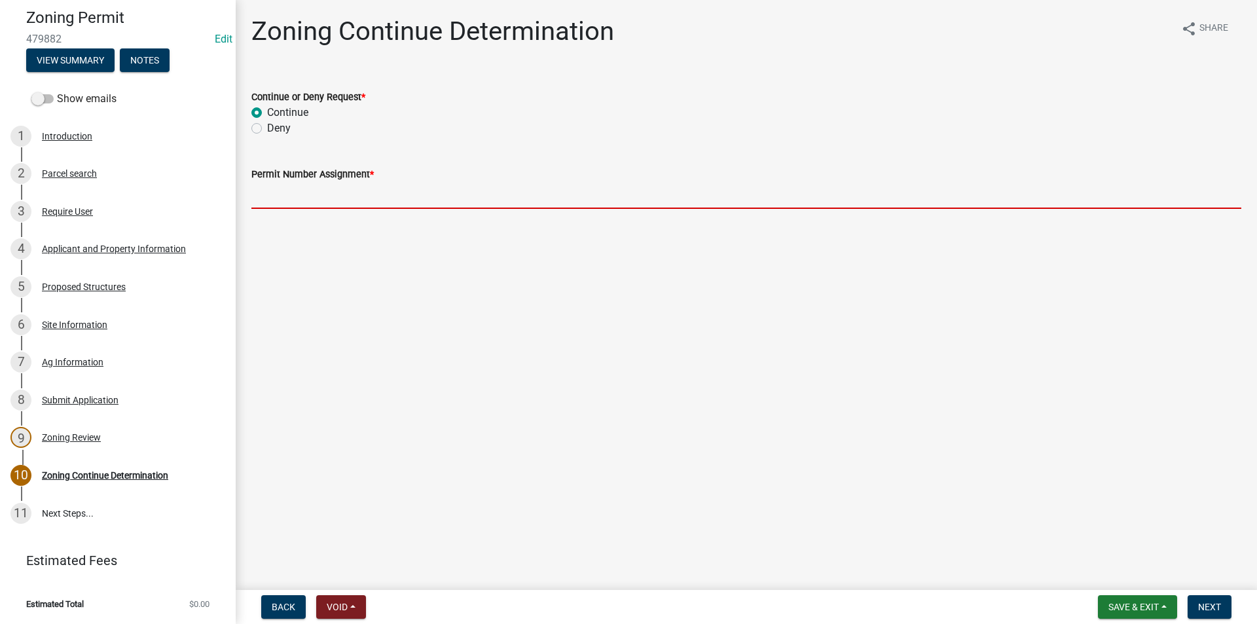
click at [305, 188] on input "Permit Number Assignment *" at bounding box center [746, 195] width 990 height 27
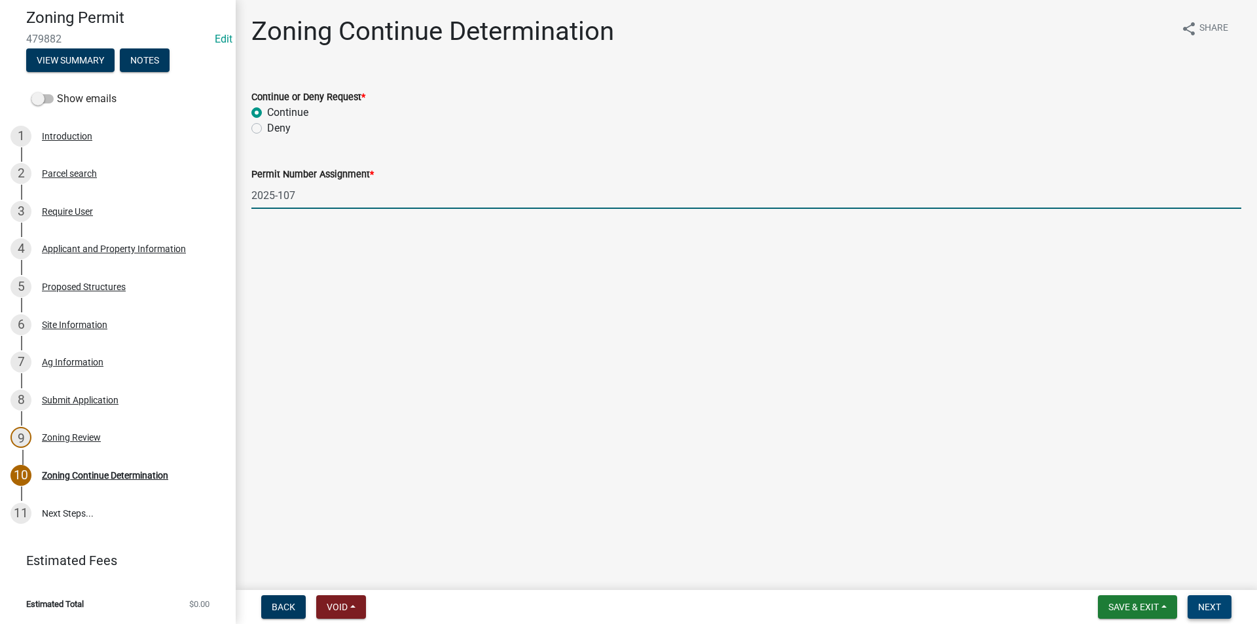
type input "2025-107"
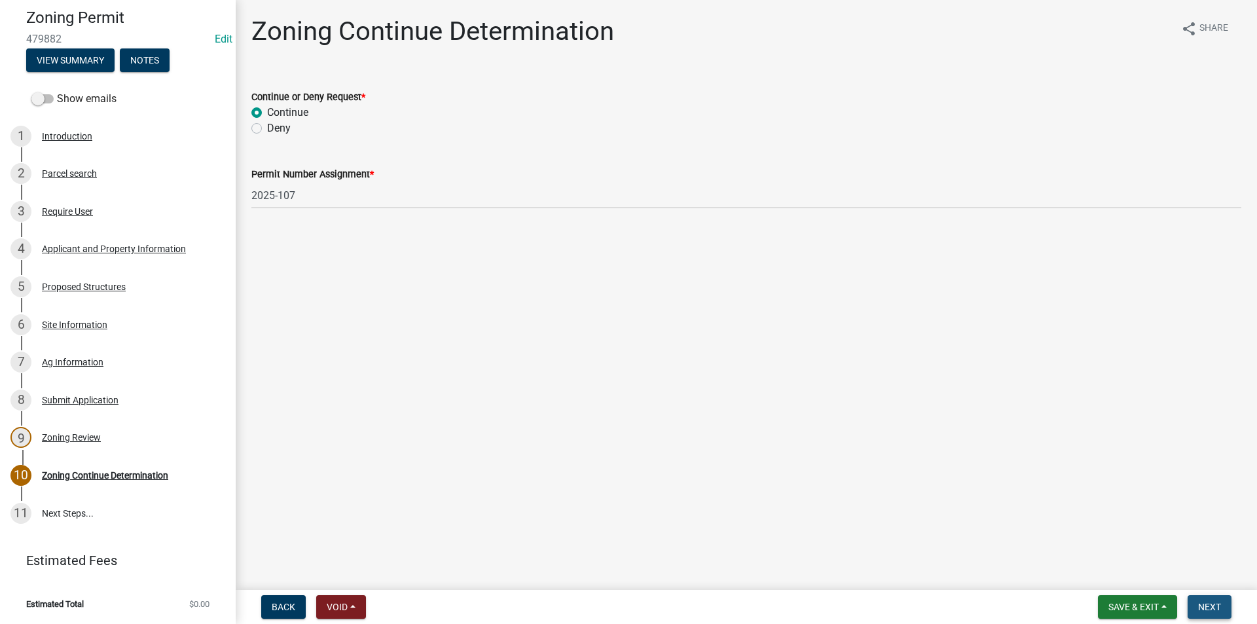
click at [1210, 602] on span "Next" at bounding box center [1209, 607] width 23 height 10
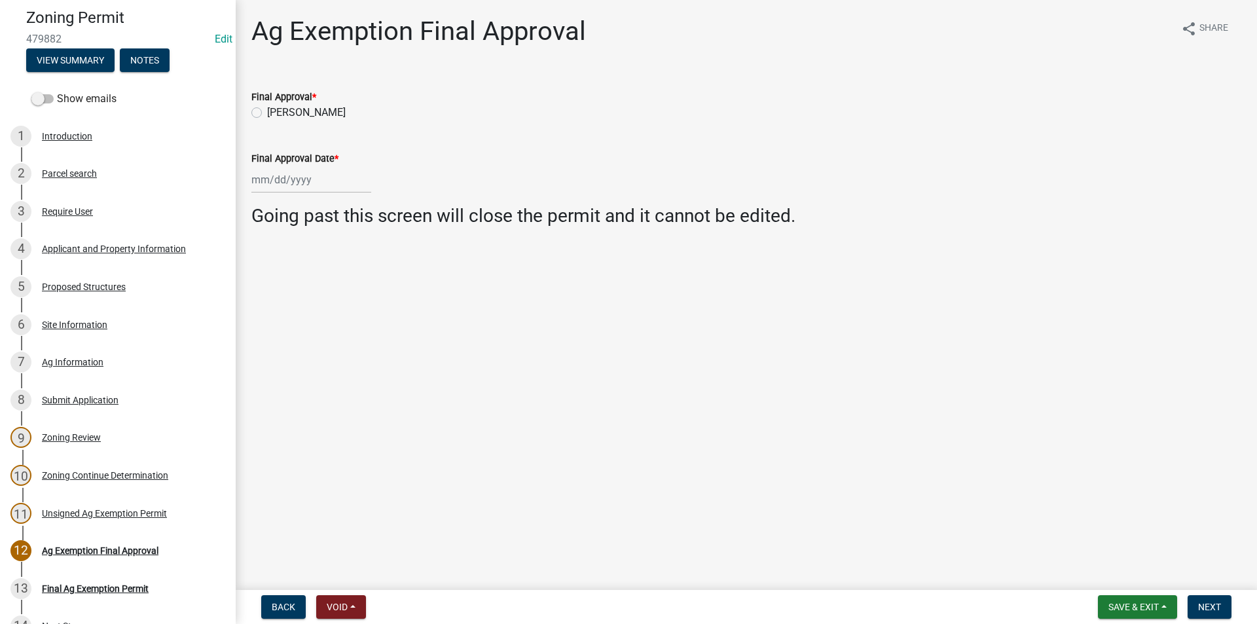
click at [267, 113] on label "[PERSON_NAME]" at bounding box center [306, 113] width 79 height 16
click at [267, 113] on input "[PERSON_NAME]" at bounding box center [271, 109] width 9 height 9
radio input "true"
select select "9"
select select "2025"
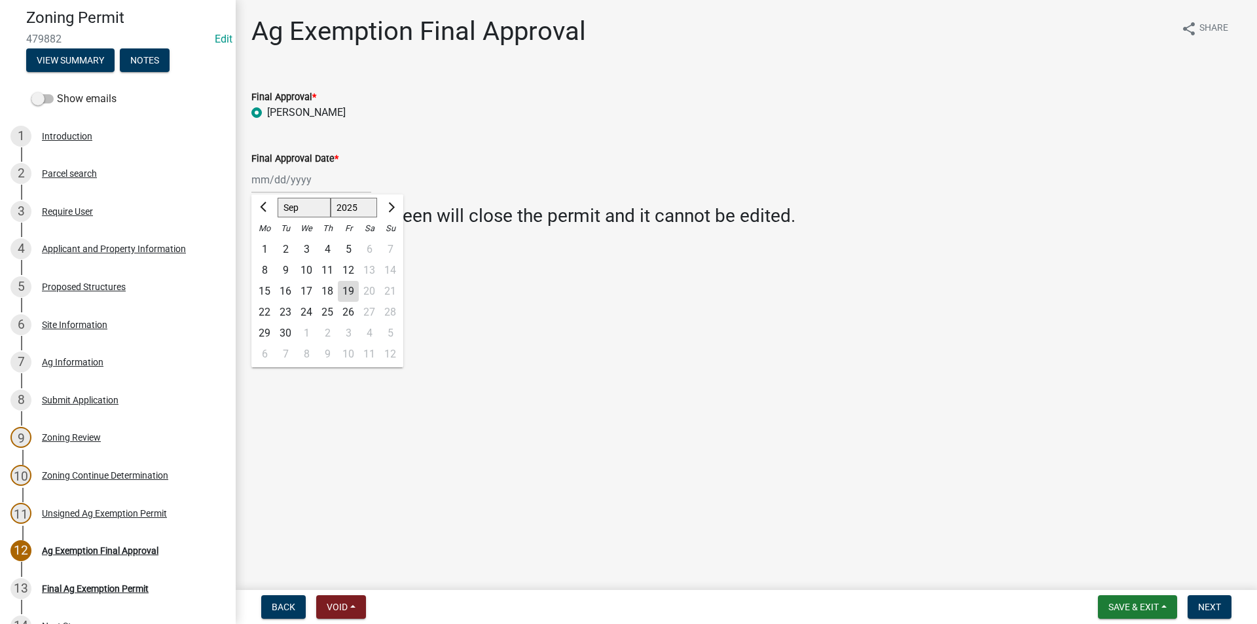
click at [286, 187] on div "[PERSON_NAME] Feb Mar Apr [PERSON_NAME][DATE] Oct Nov [DATE] 1526 1527 1528 152…" at bounding box center [311, 179] width 120 height 27
click at [352, 294] on div "19" at bounding box center [348, 291] width 21 height 21
type input "[DATE]"
click at [1206, 601] on button "Next" at bounding box center [1210, 607] width 44 height 24
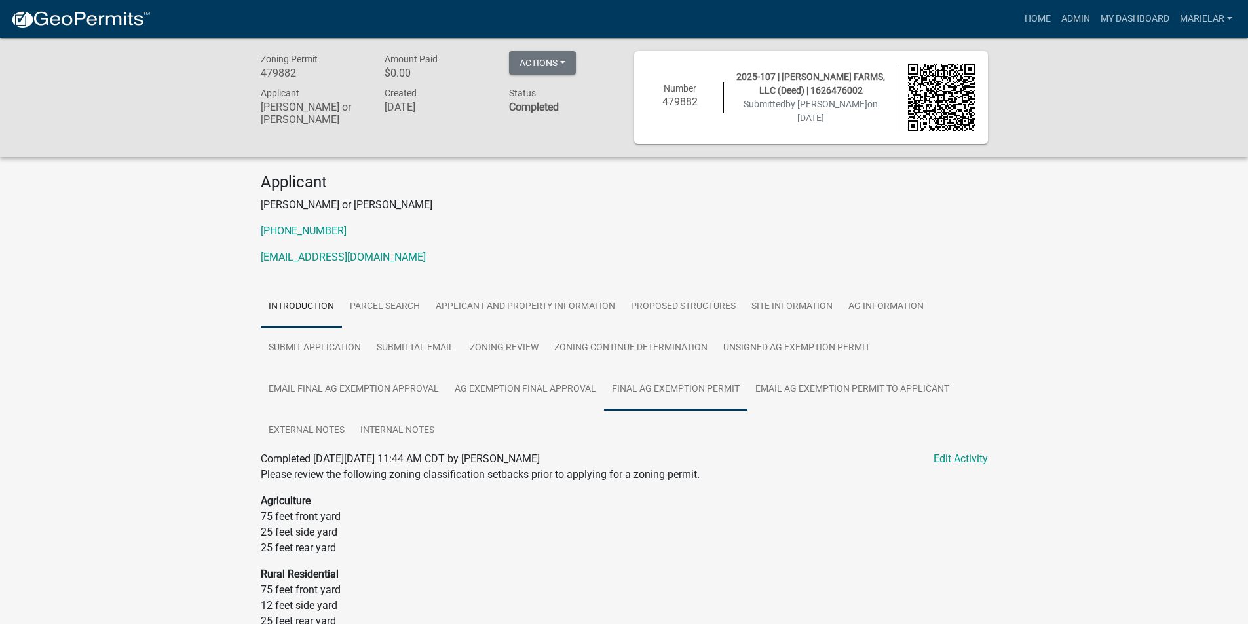
click at [666, 394] on link "Final Ag Exemption Permit" at bounding box center [675, 390] width 143 height 42
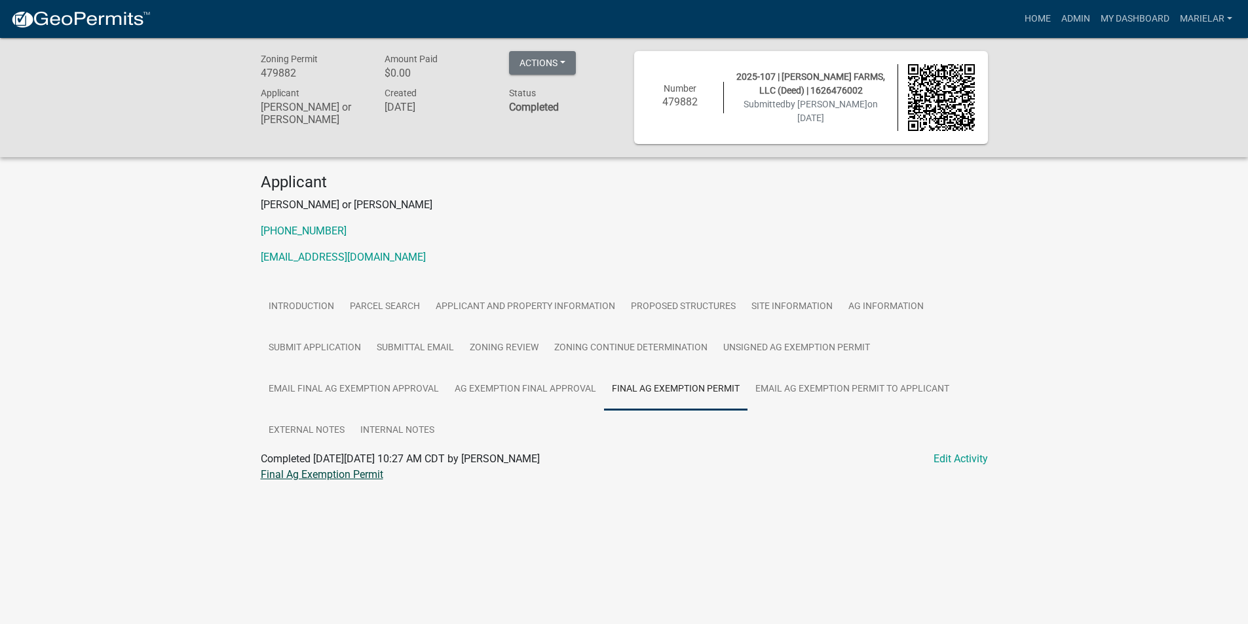
click at [345, 475] on link "Final Ag Exemption Permit" at bounding box center [322, 474] width 122 height 12
click at [1077, 14] on link "Admin" at bounding box center [1075, 19] width 39 height 25
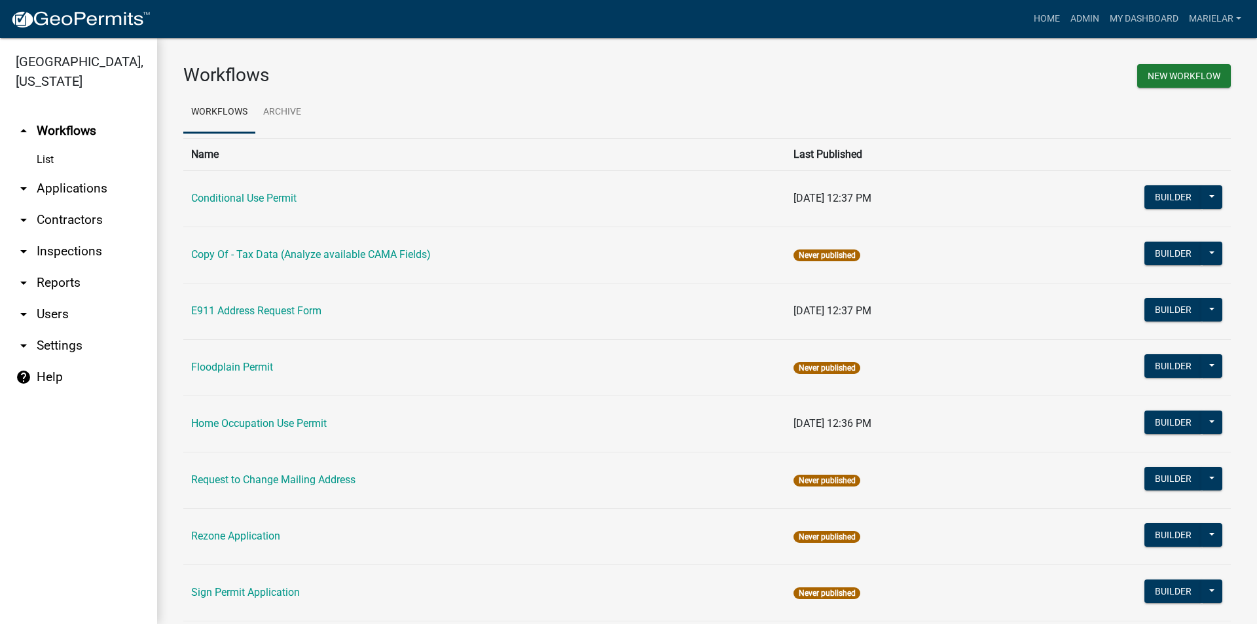
click at [20, 181] on icon "arrow_drop_down" at bounding box center [24, 189] width 16 height 16
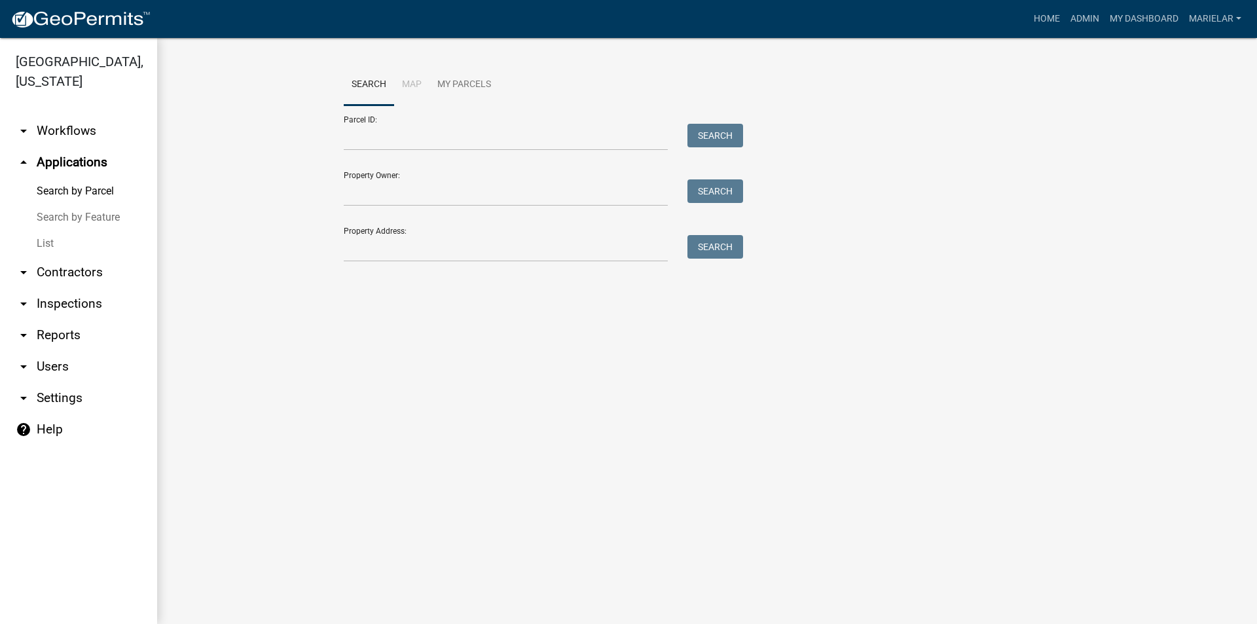
click at [50, 231] on link "List" at bounding box center [78, 244] width 157 height 26
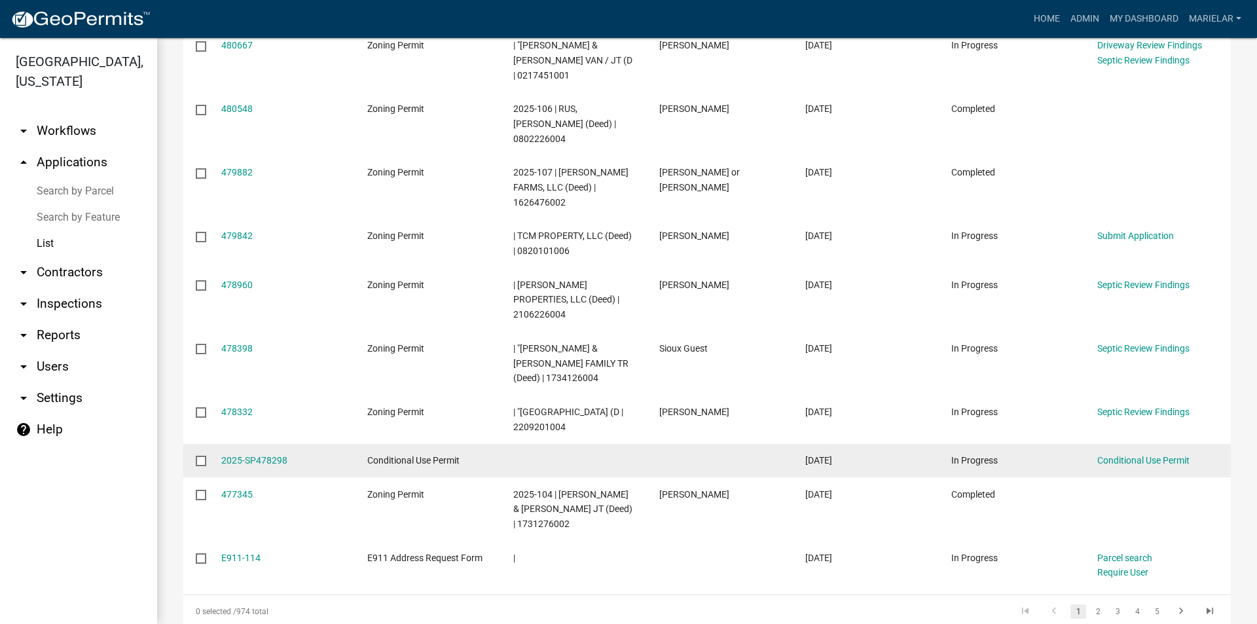
scroll to position [262, 0]
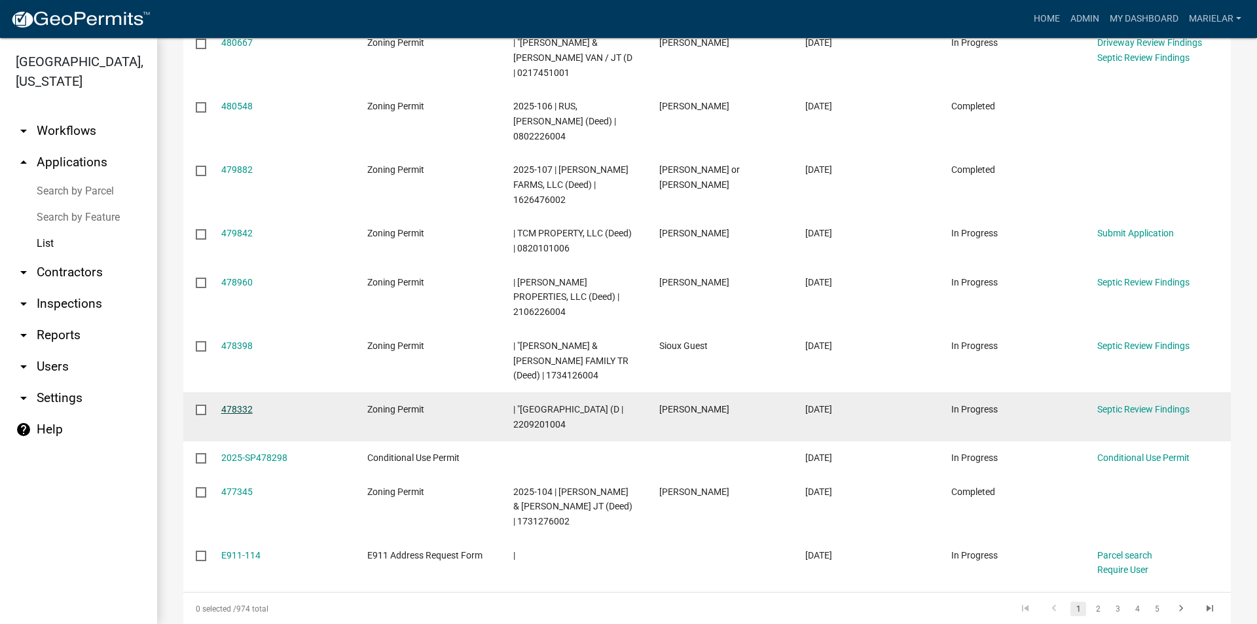
click at [238, 404] on link "478332" at bounding box center [236, 409] width 31 height 10
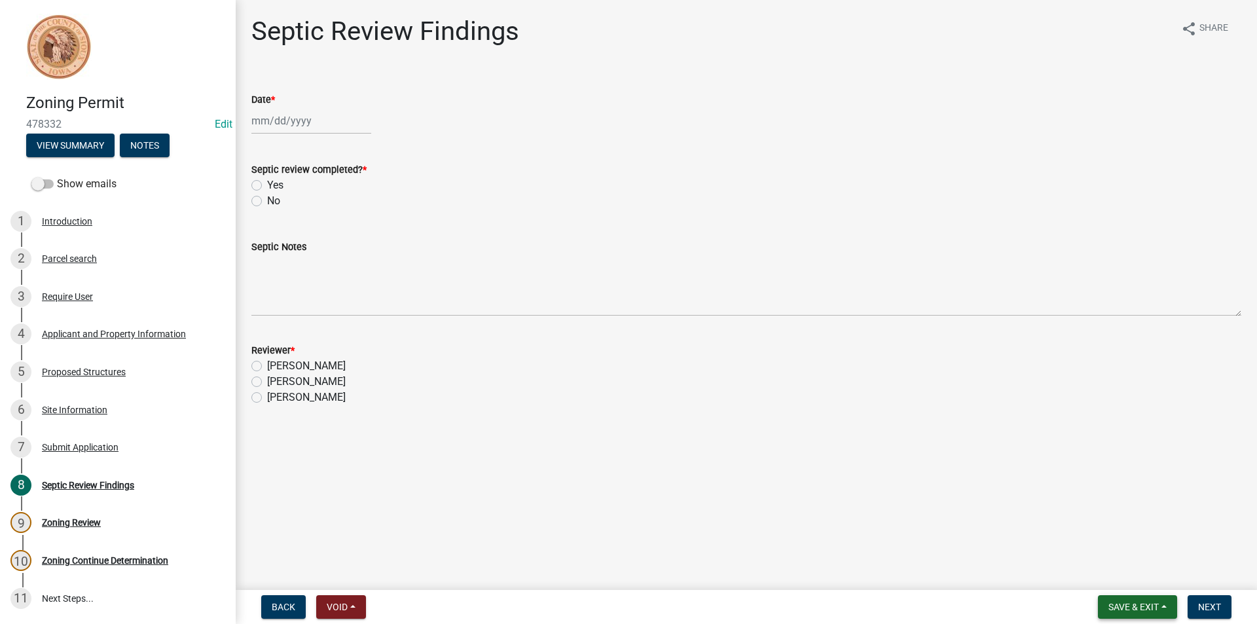
click at [1138, 602] on span "Save & Exit" at bounding box center [1134, 607] width 50 height 10
click at [1132, 579] on button "Save & Exit" at bounding box center [1125, 572] width 105 height 31
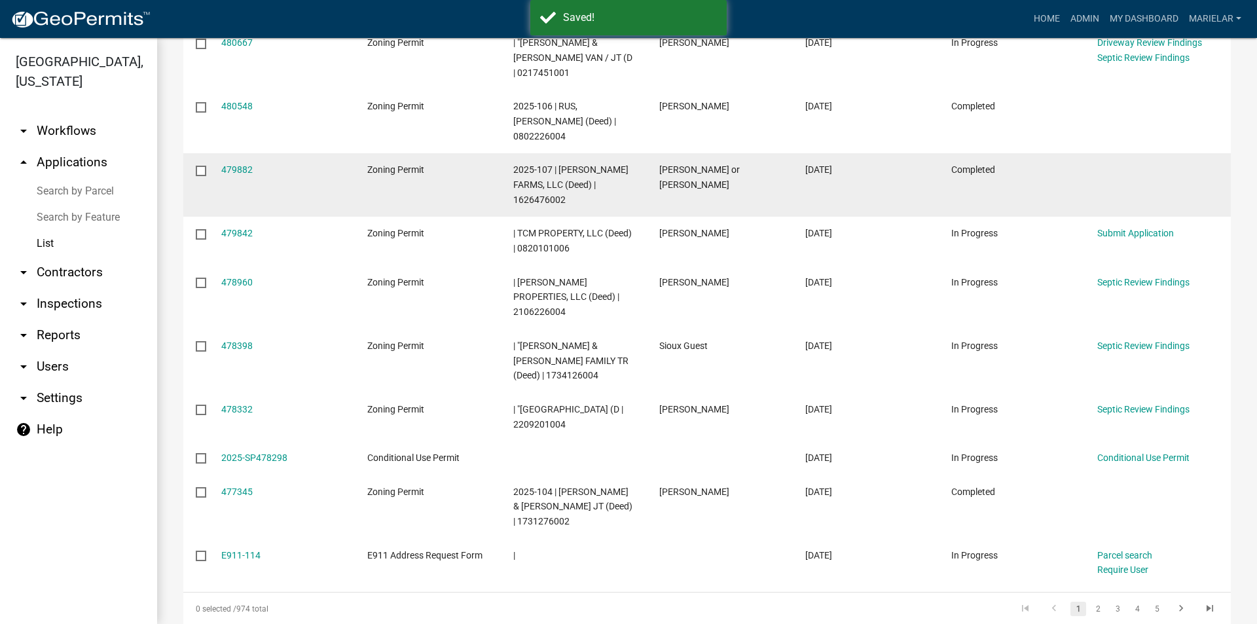
scroll to position [315, 0]
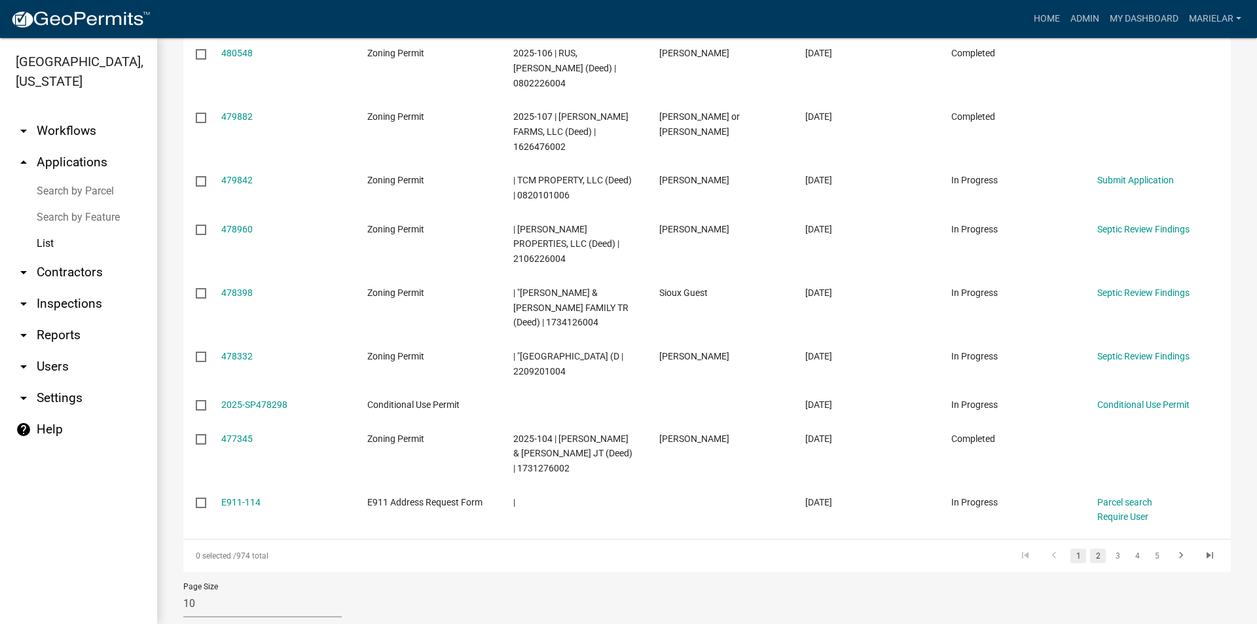
click at [1090, 549] on link "2" at bounding box center [1098, 556] width 16 height 14
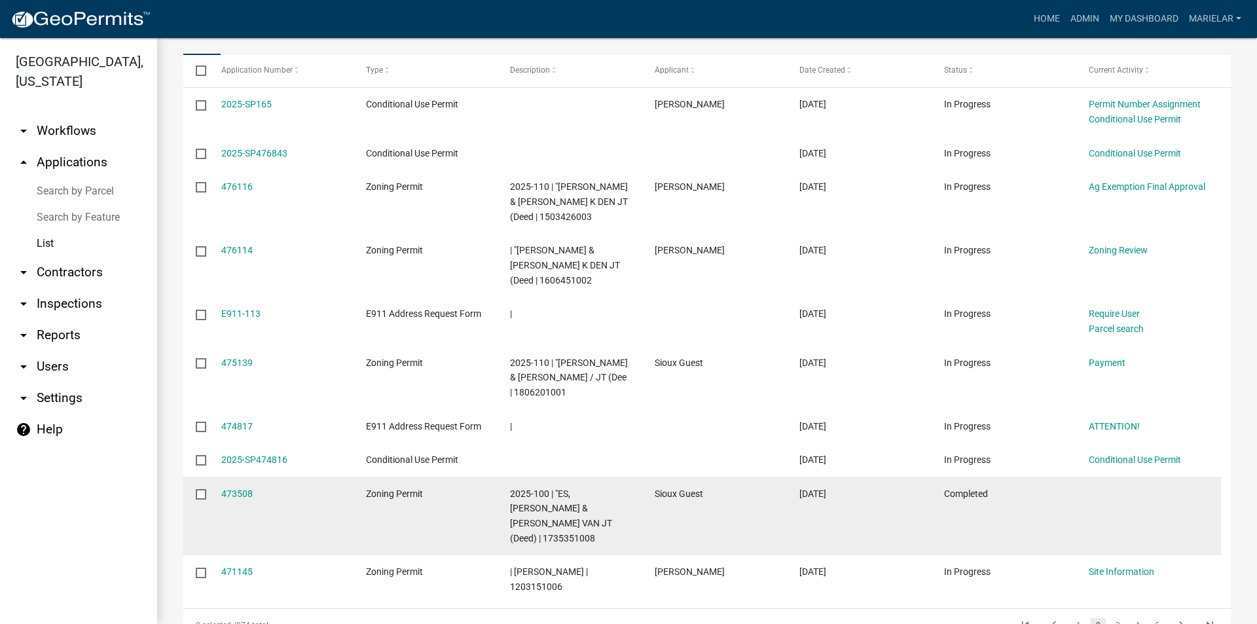
scroll to position [88, 0]
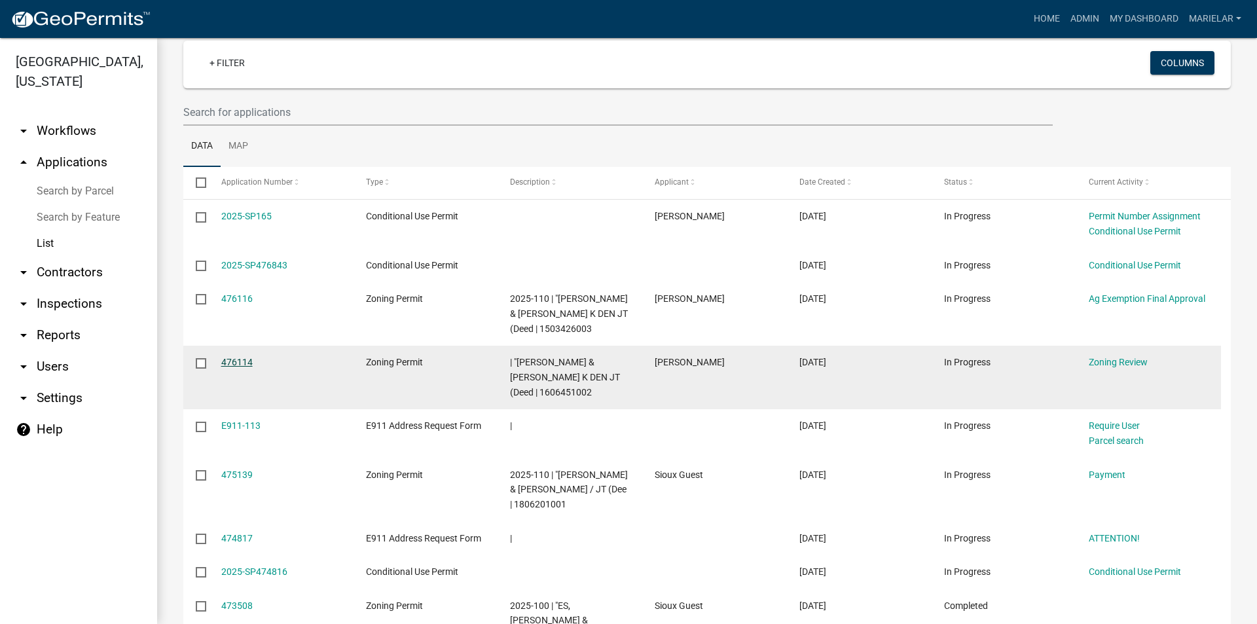
click at [244, 362] on link "476114" at bounding box center [236, 362] width 31 height 10
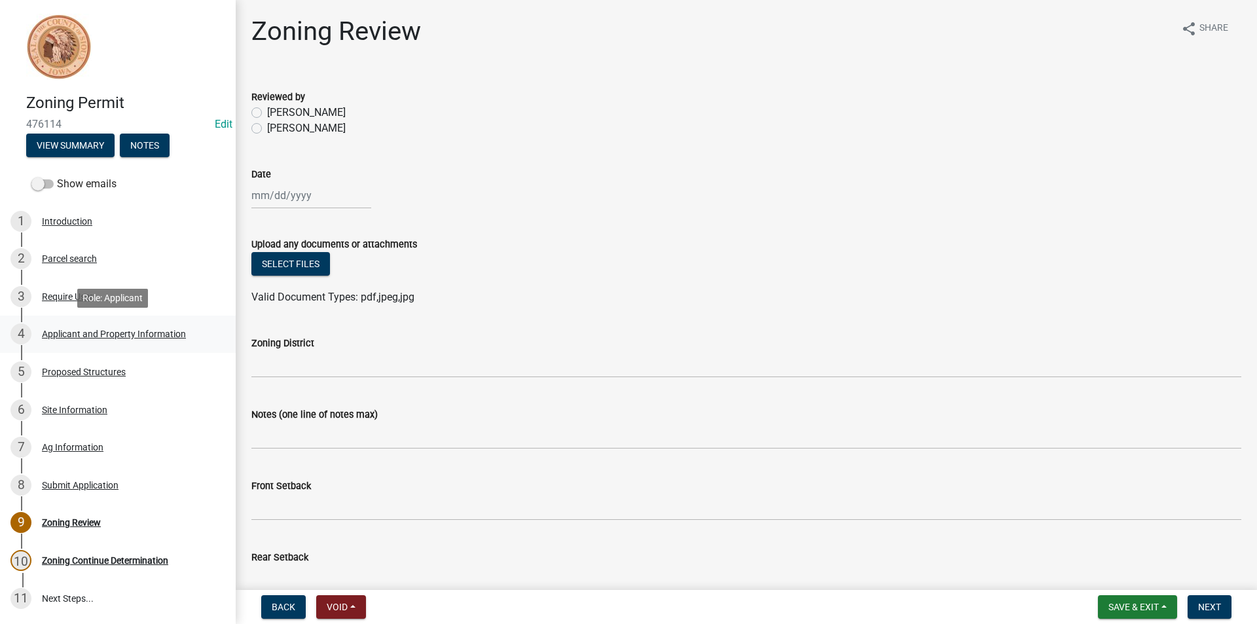
click at [119, 337] on div "Applicant and Property Information" at bounding box center [114, 333] width 144 height 9
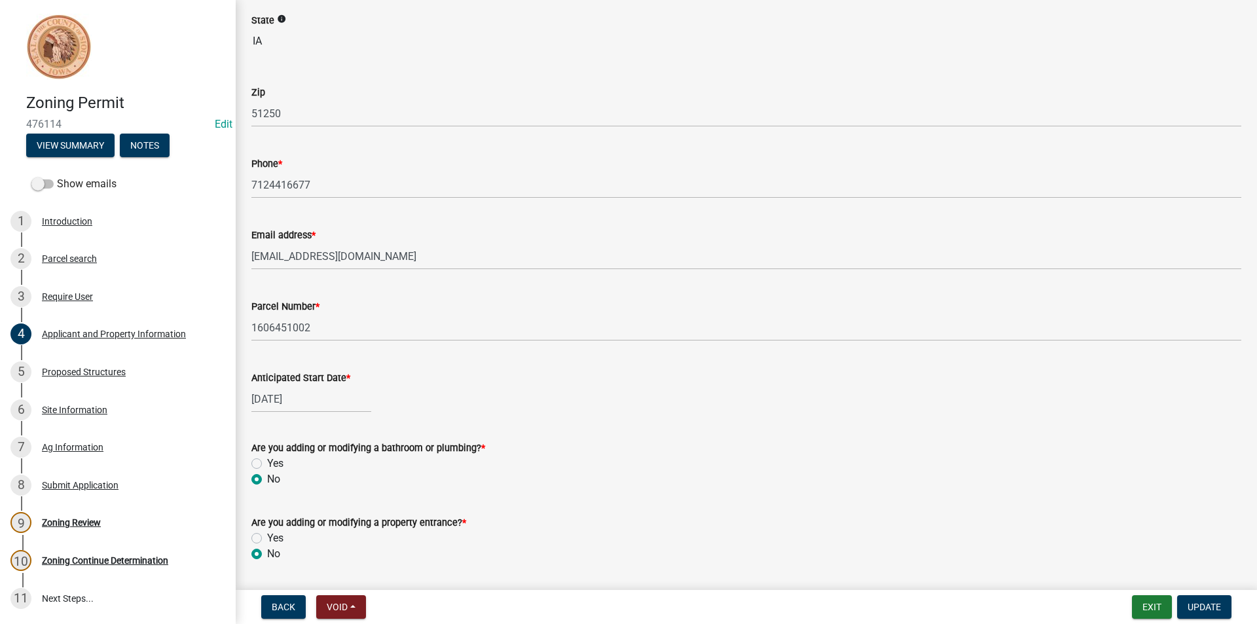
scroll to position [327, 0]
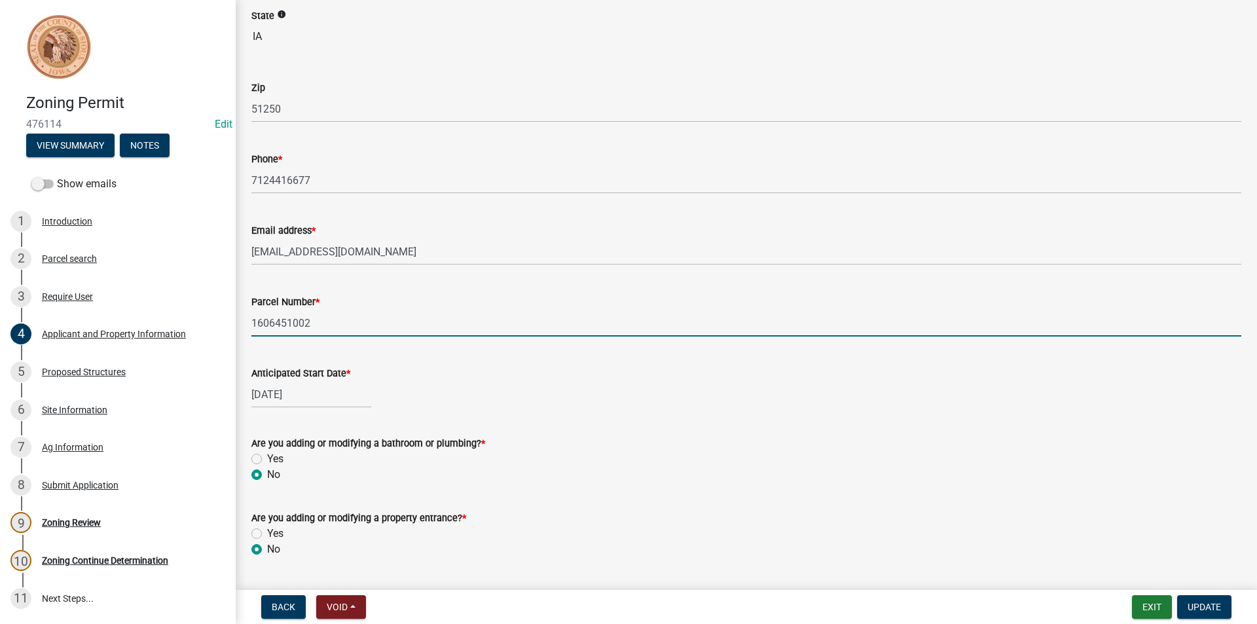
click at [292, 321] on input "1606451002" at bounding box center [746, 323] width 990 height 27
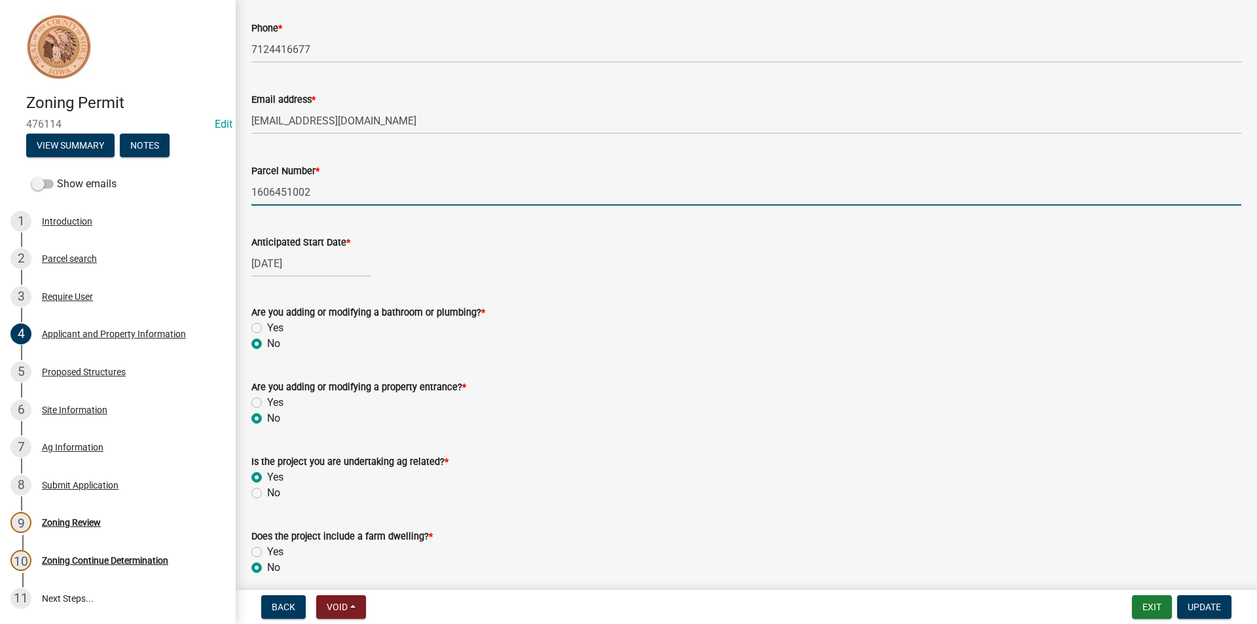
click at [105, 378] on div "5 Proposed Structures" at bounding box center [112, 372] width 204 height 21
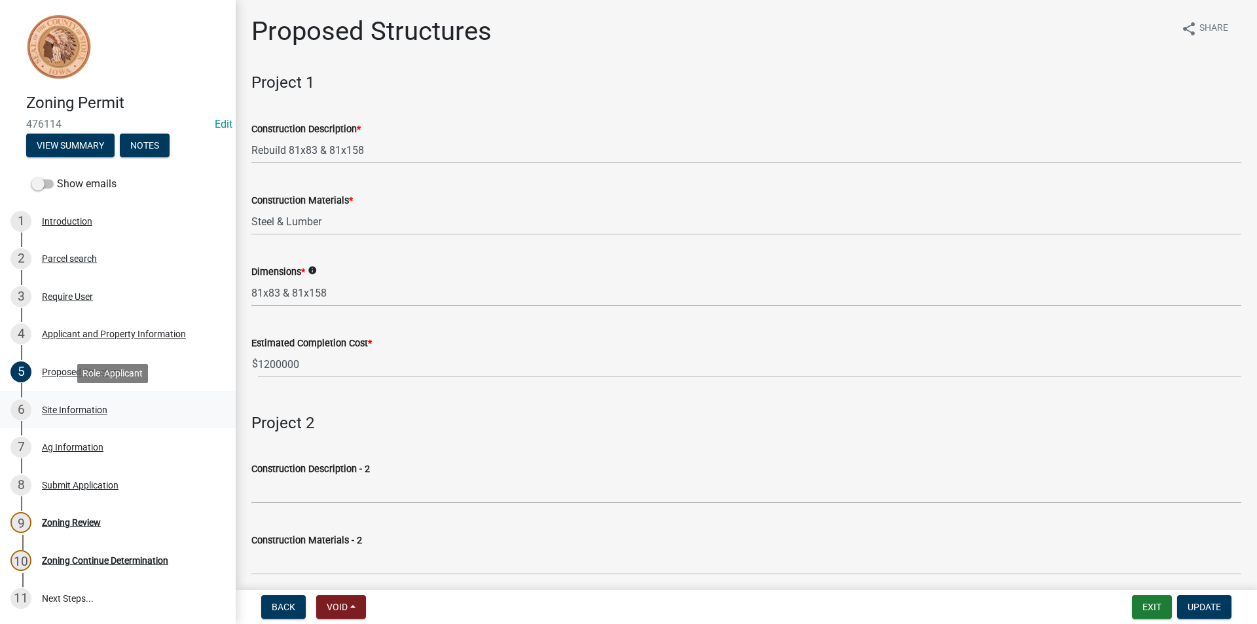
click at [80, 415] on div "Site Information" at bounding box center [74, 409] width 65 height 9
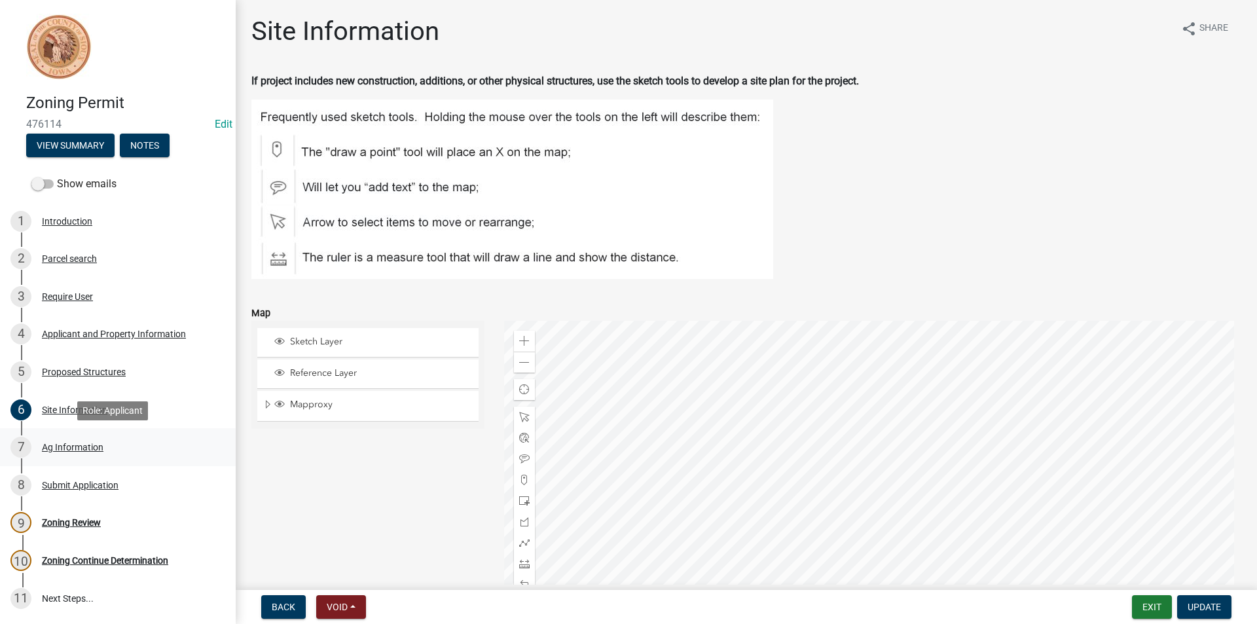
click at [74, 453] on div "7 Ag Information" at bounding box center [112, 447] width 204 height 21
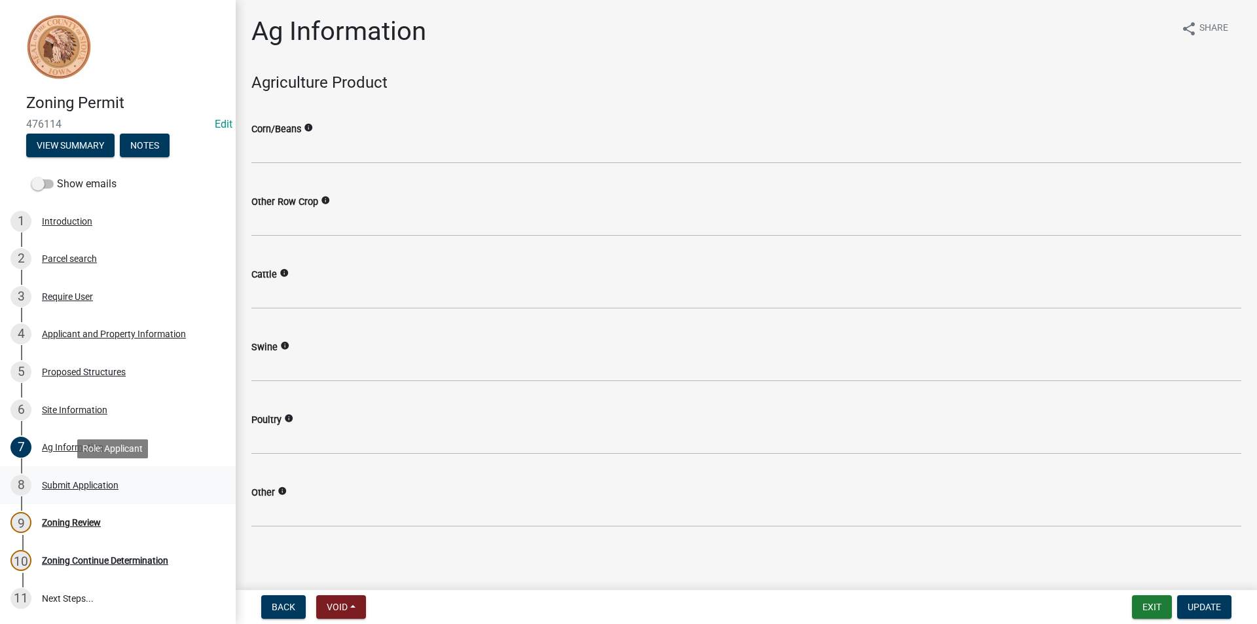
click at [86, 484] on div "Submit Application" at bounding box center [80, 485] width 77 height 9
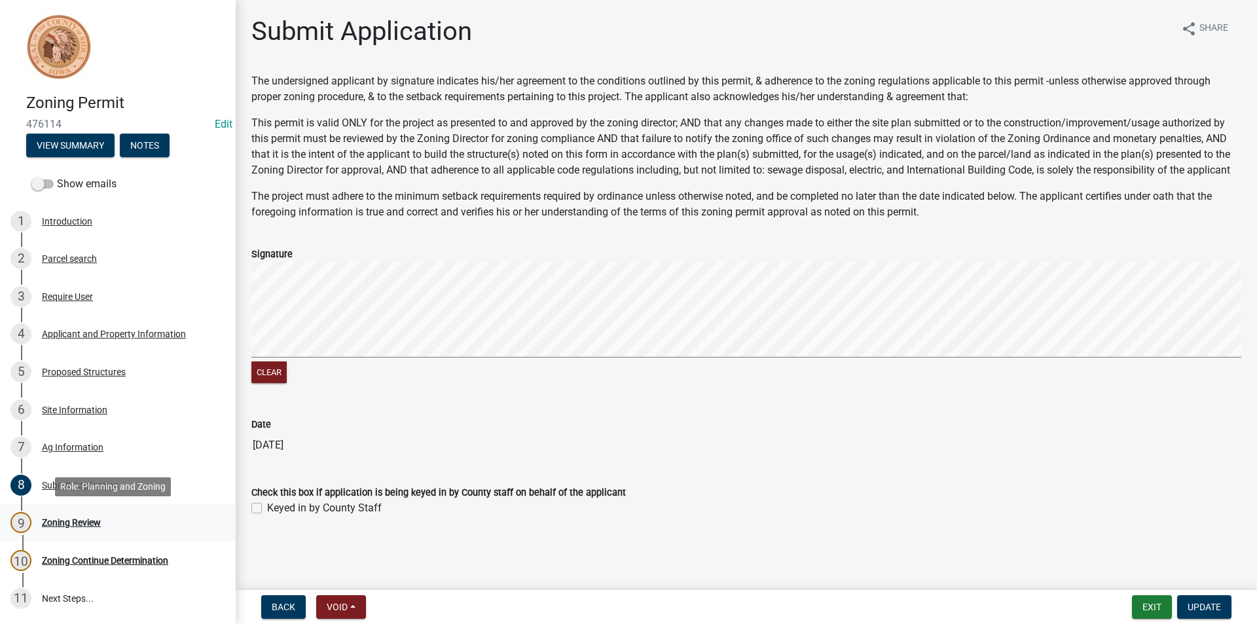
click at [75, 519] on div "Zoning Review" at bounding box center [71, 522] width 59 height 9
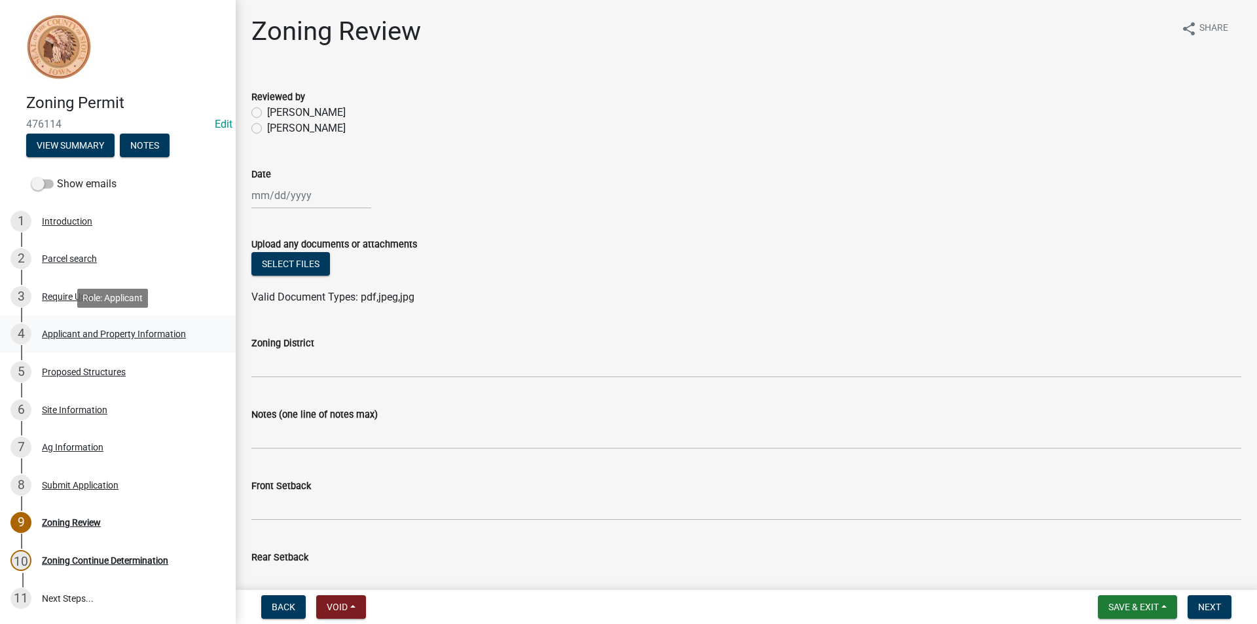
drag, startPoint x: 140, startPoint y: 335, endPoint x: 110, endPoint y: 335, distance: 30.1
drag, startPoint x: 110, startPoint y: 335, endPoint x: 98, endPoint y: 335, distance: 11.8
click at [98, 335] on div "Applicant and Property Information" at bounding box center [114, 333] width 144 height 9
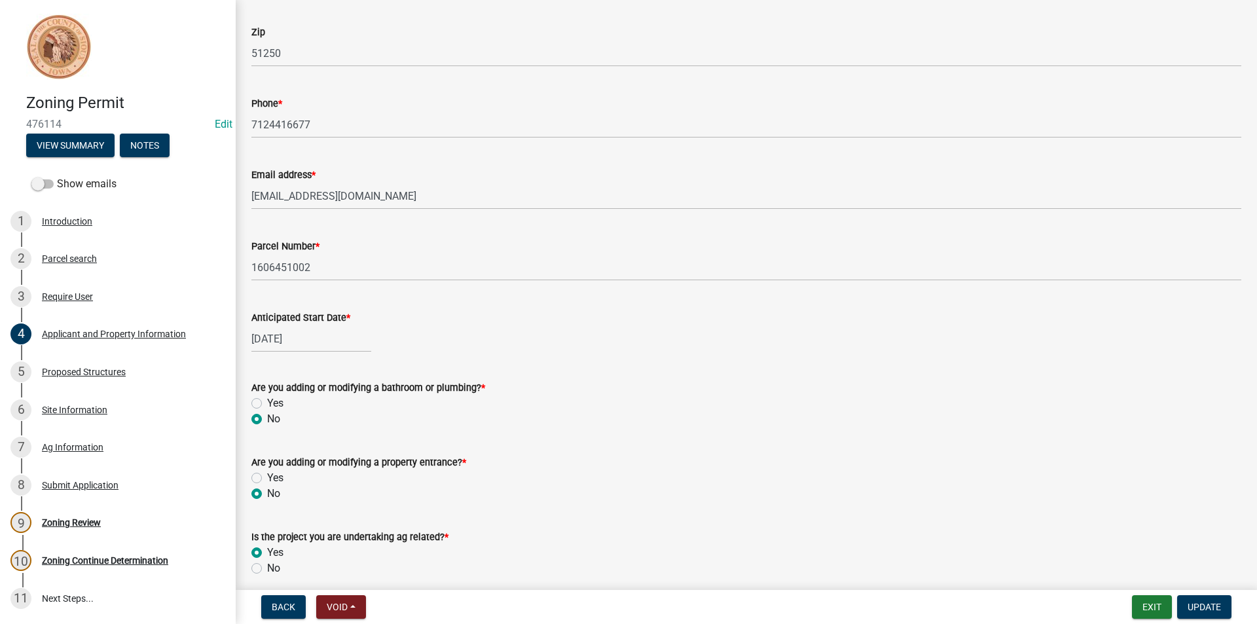
scroll to position [250, 0]
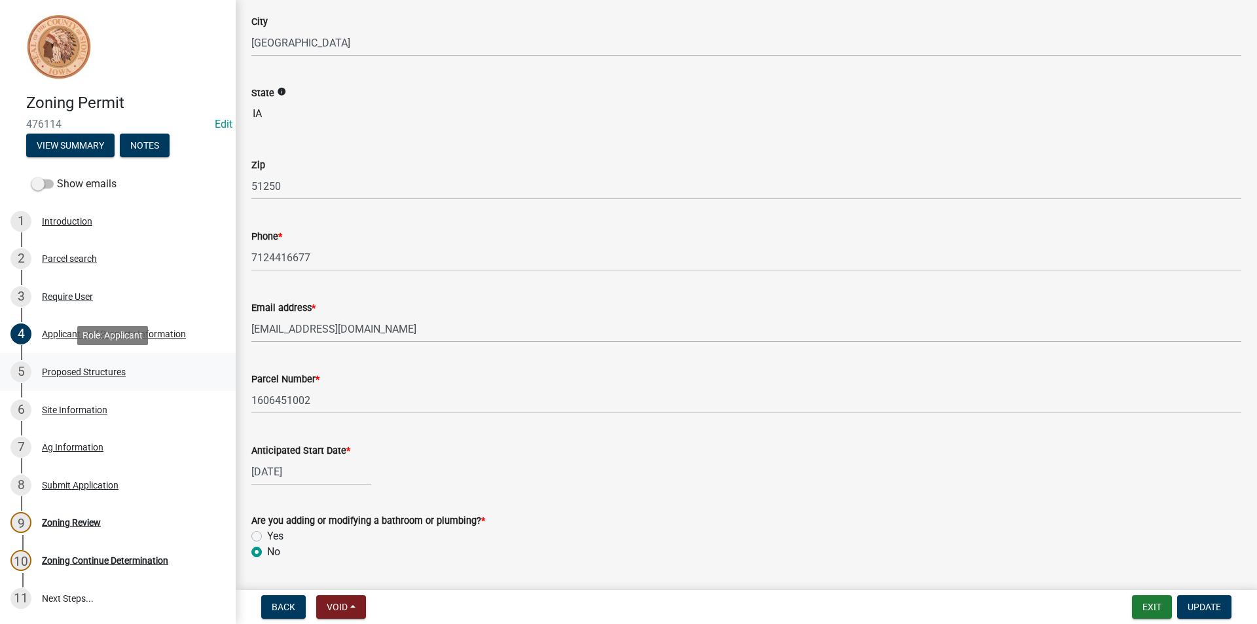
click at [80, 371] on div "Proposed Structures" at bounding box center [84, 371] width 84 height 9
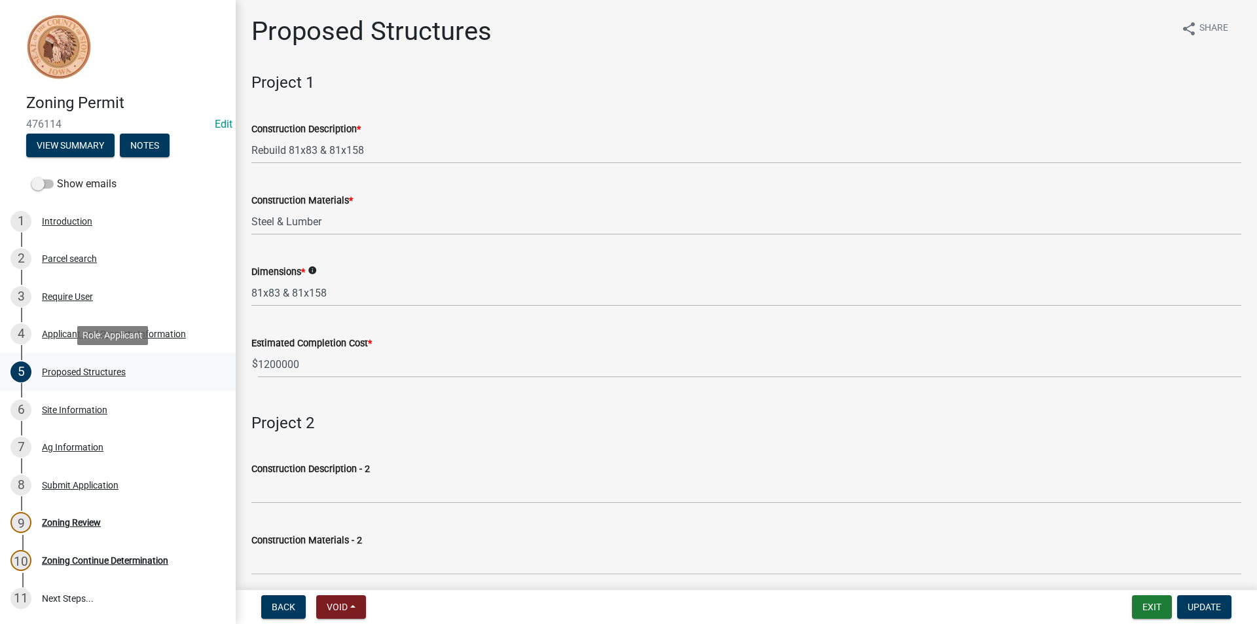
click at [109, 354] on link "5 Proposed Structures" at bounding box center [118, 372] width 236 height 38
click at [109, 338] on div "Applicant and Property Information" at bounding box center [114, 333] width 144 height 9
